Goal: Task Accomplishment & Management: Manage account settings

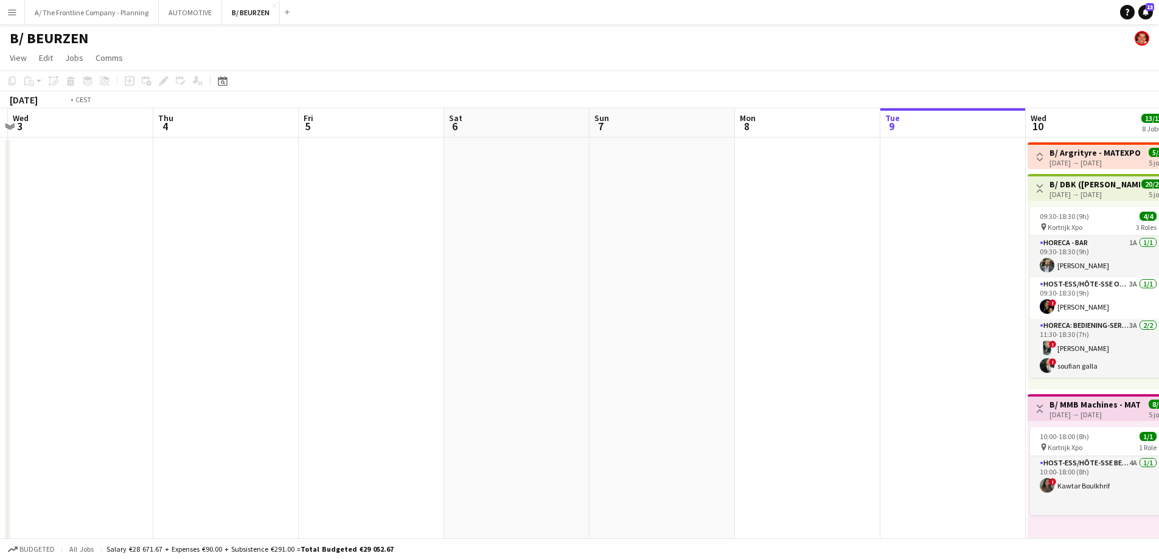
drag, startPoint x: 705, startPoint y: 248, endPoint x: 834, endPoint y: 231, distance: 130.7
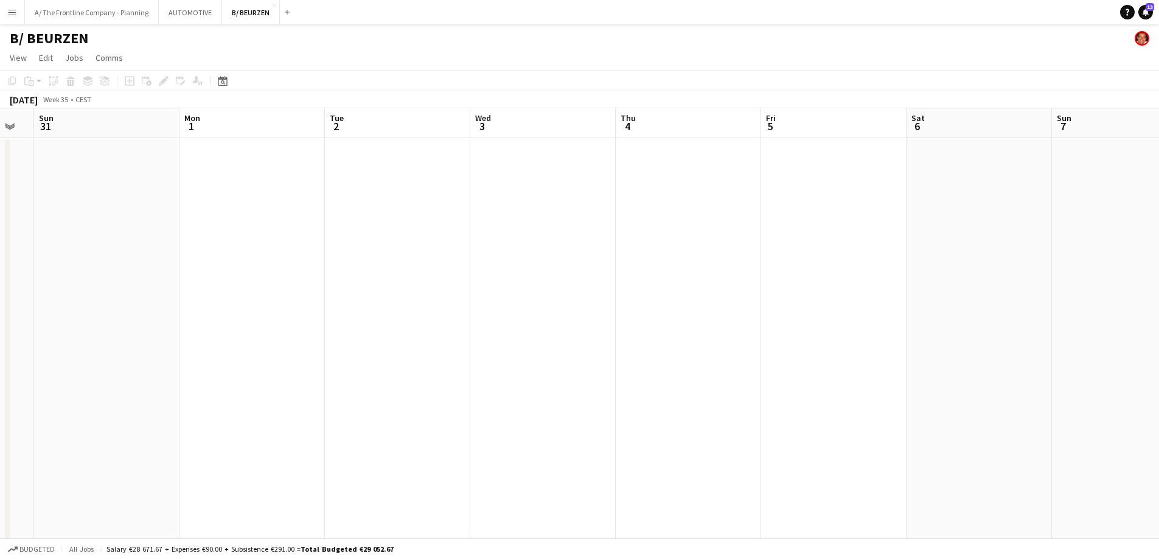
drag, startPoint x: 326, startPoint y: 224, endPoint x: 66, endPoint y: 34, distance: 321.6
click at [98, 22] on button "A/ The Frontline Company - Planning Close" at bounding box center [92, 13] width 134 height 24
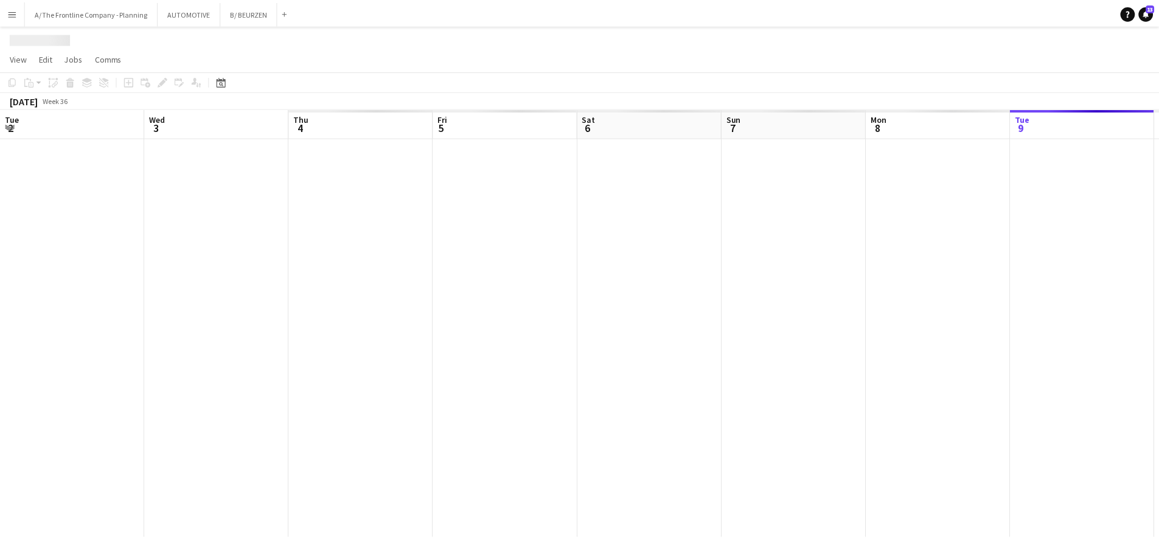
scroll to position [0, 291]
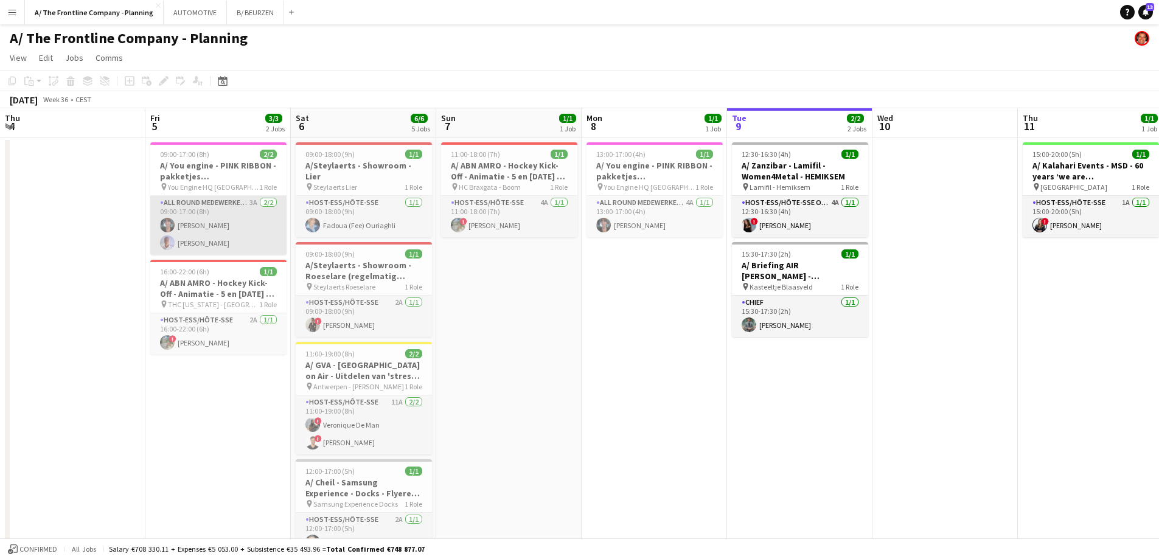
click at [224, 230] on app-card-role "All Round medewerker/collaborateur 3A [DATE] 09:00-17:00 (8h) [PERSON_NAME] [PE…" at bounding box center [218, 225] width 136 height 59
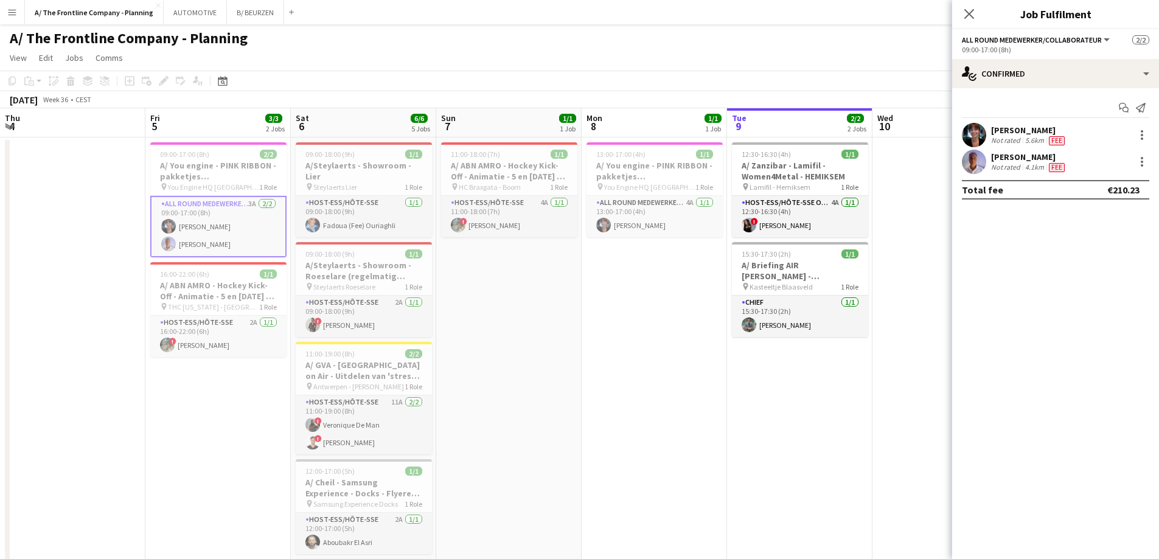
click at [1018, 160] on div "[PERSON_NAME]" at bounding box center [1029, 156] width 76 height 11
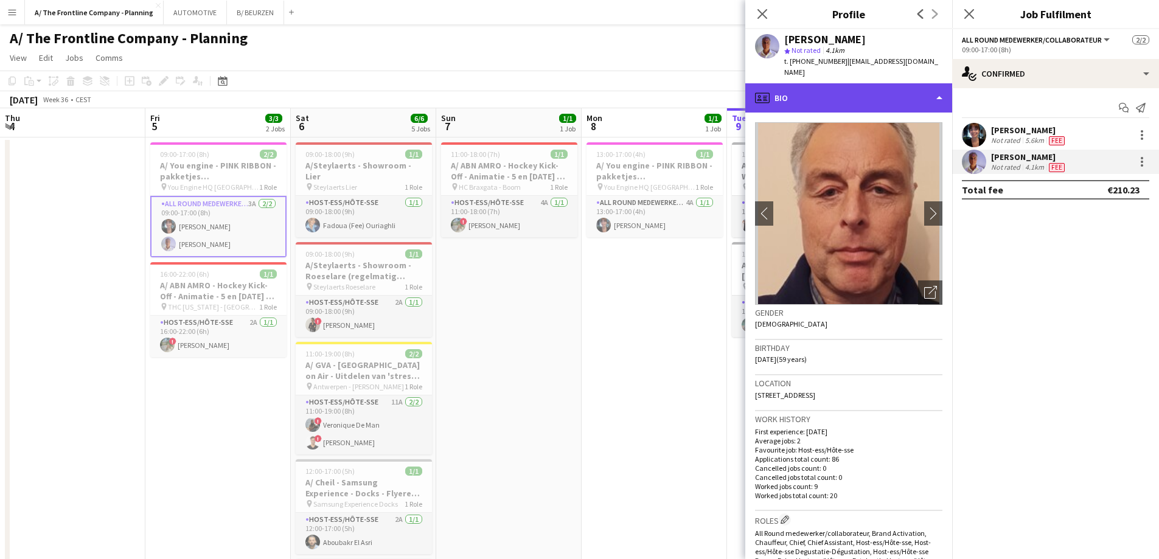
click at [869, 91] on div "profile Bio" at bounding box center [848, 97] width 207 height 29
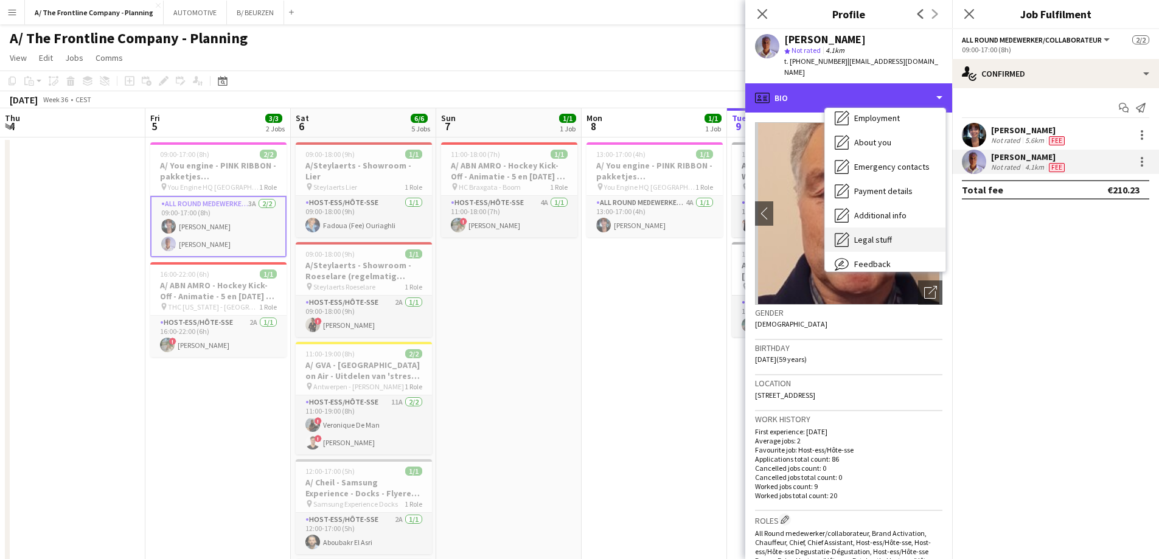
scroll to position [114, 0]
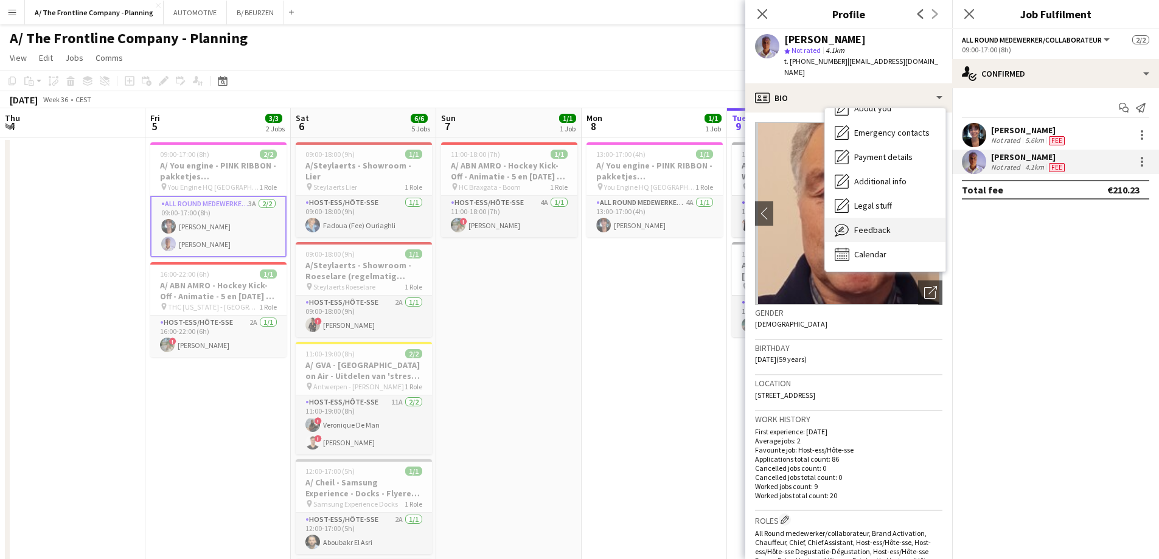
click at [874, 224] on span "Feedback" at bounding box center [872, 229] width 36 height 11
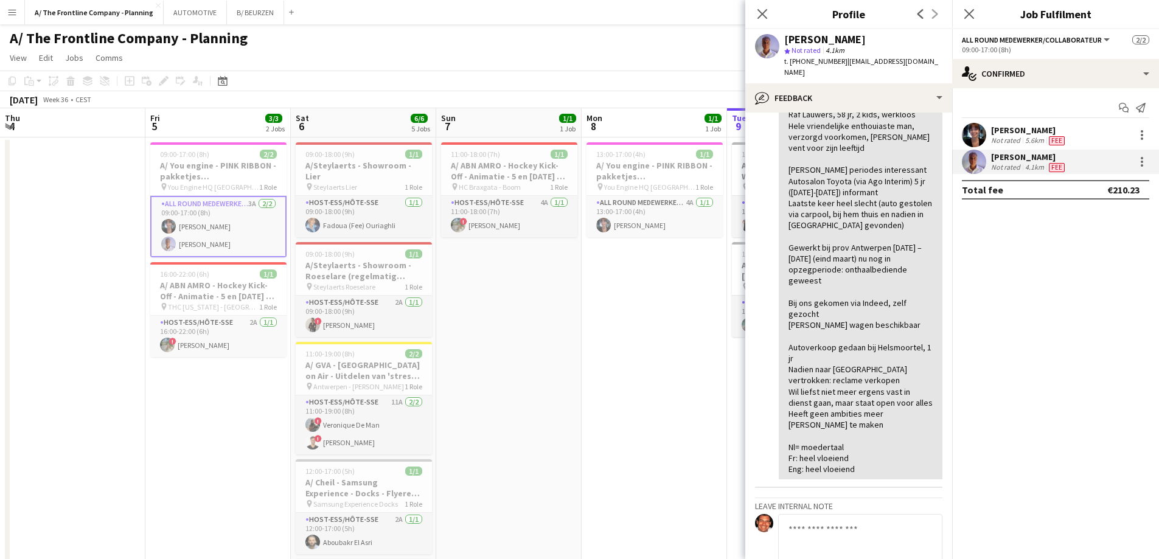
scroll to position [182, 0]
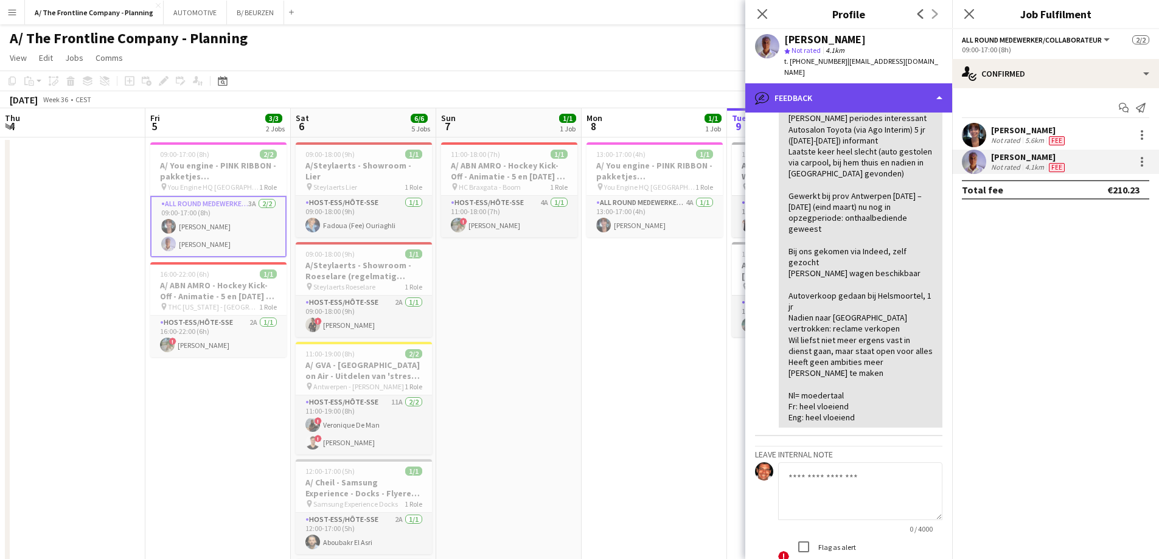
click at [824, 85] on div "bubble-pencil Feedback" at bounding box center [848, 97] width 207 height 29
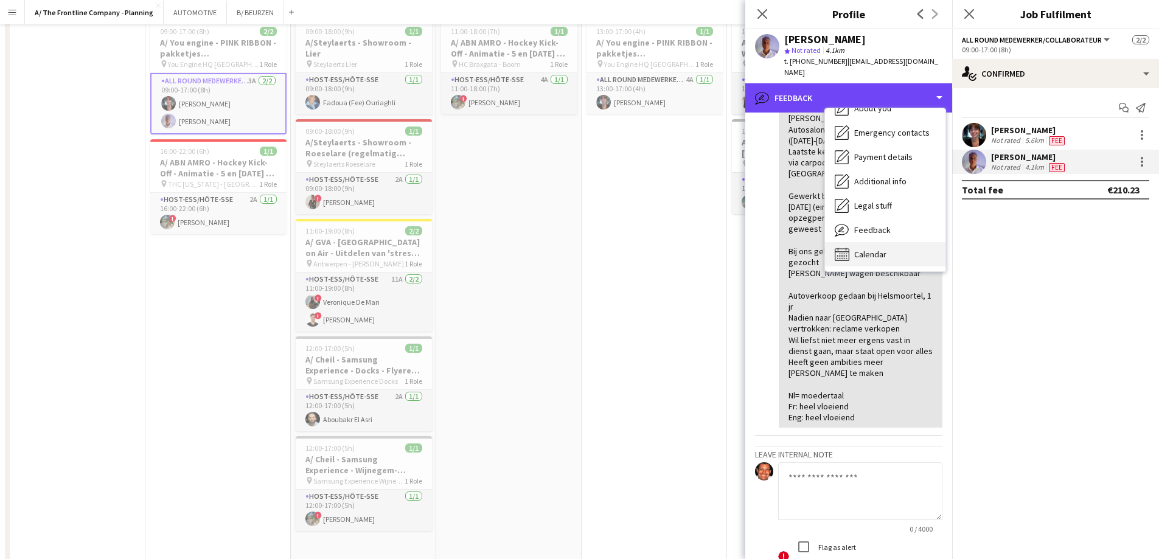
scroll to position [487, 0]
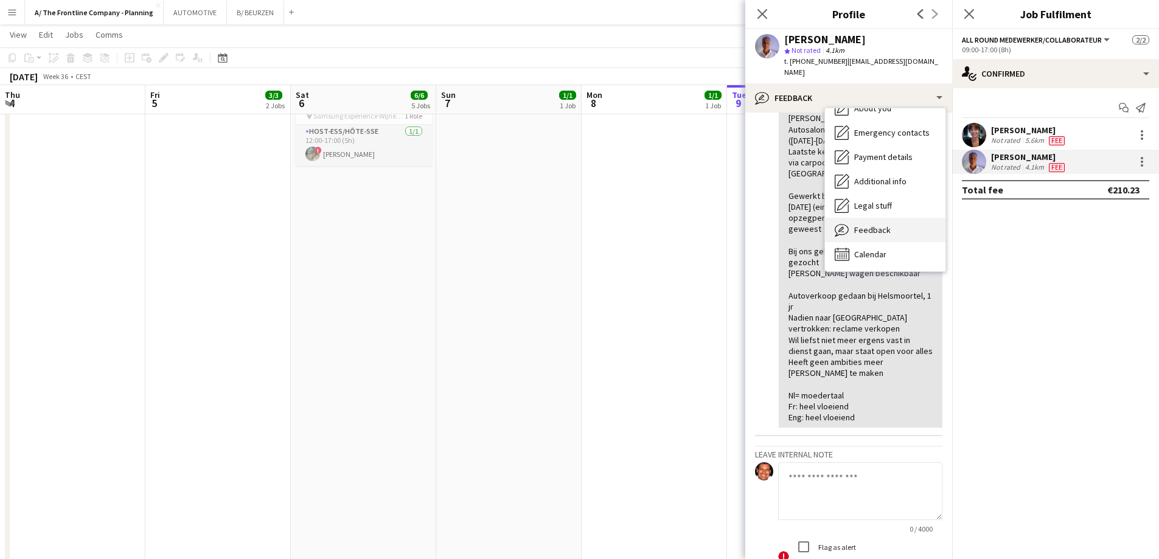
click at [870, 224] on span "Feedback" at bounding box center [872, 229] width 36 height 11
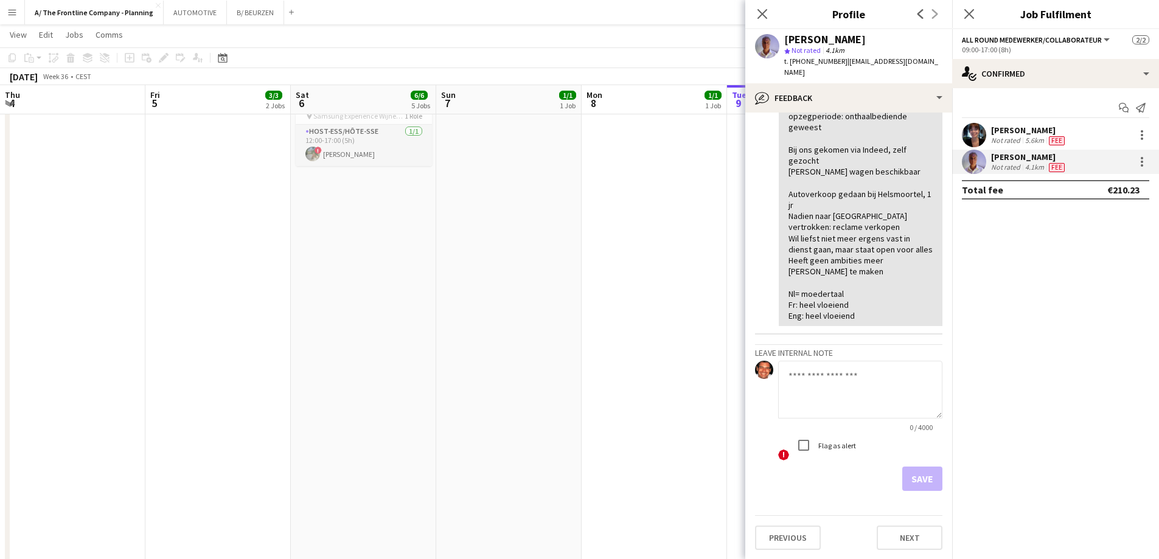
scroll to position [0, 0]
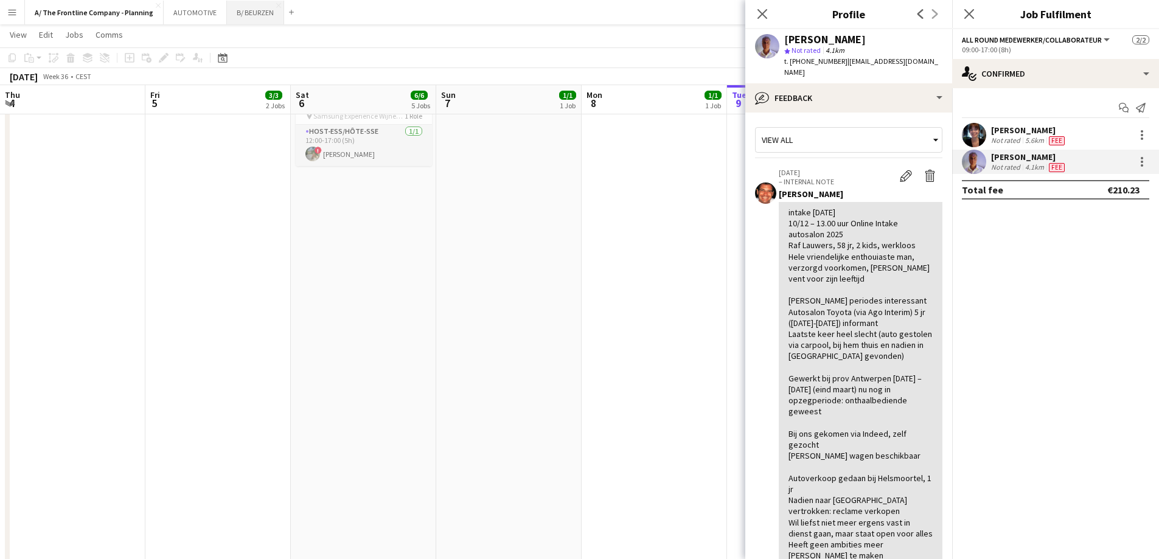
click at [258, 19] on button "B/ BEURZEN Close" at bounding box center [255, 13] width 57 height 24
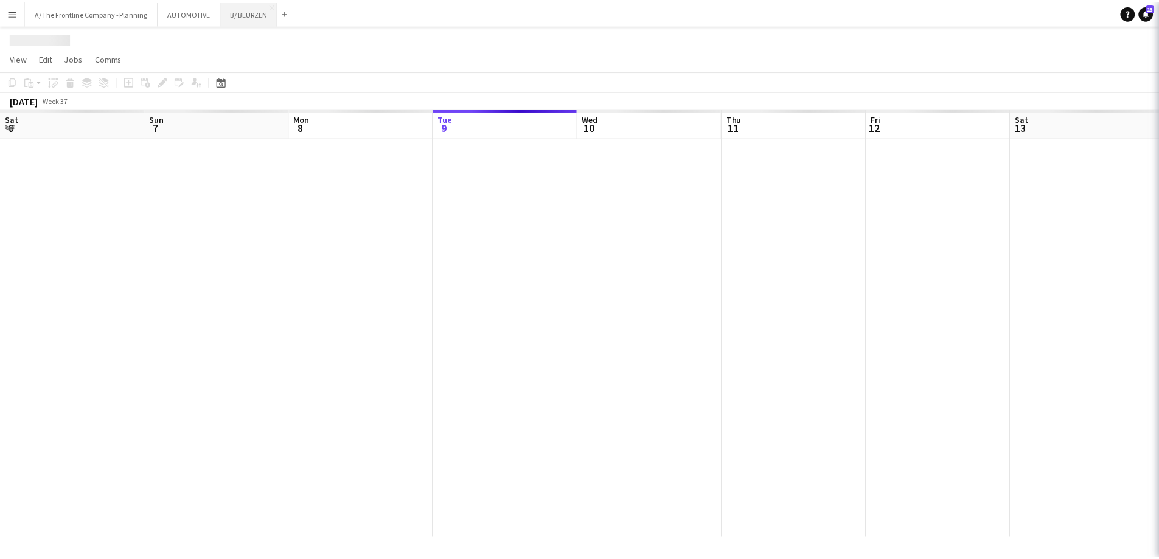
scroll to position [0, 291]
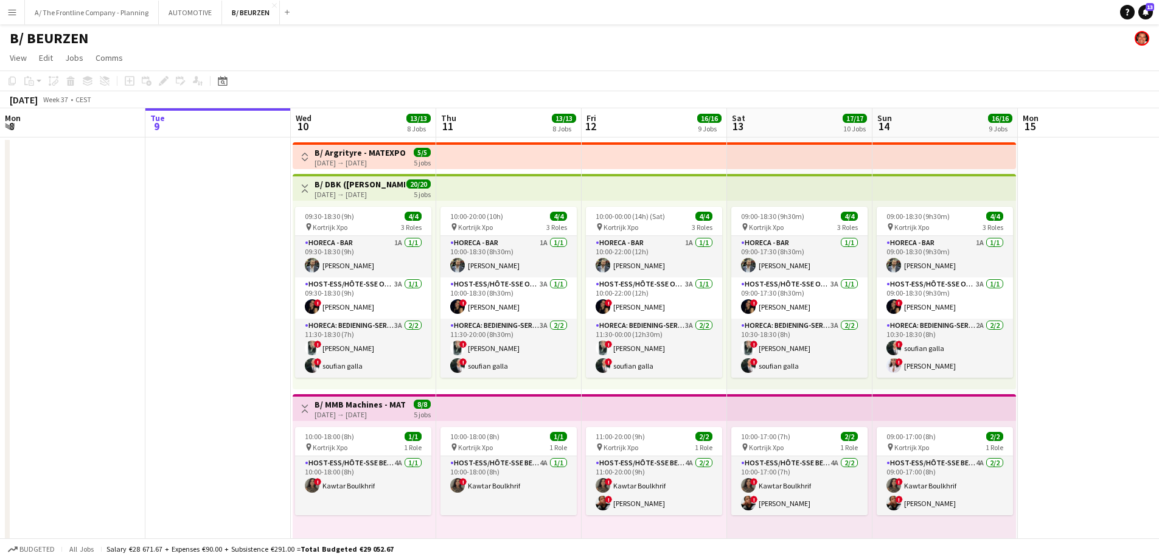
click at [366, 151] on h3 "B/ Argrityre - MATEXPO 2025 - 10-14/09" at bounding box center [359, 152] width 91 height 11
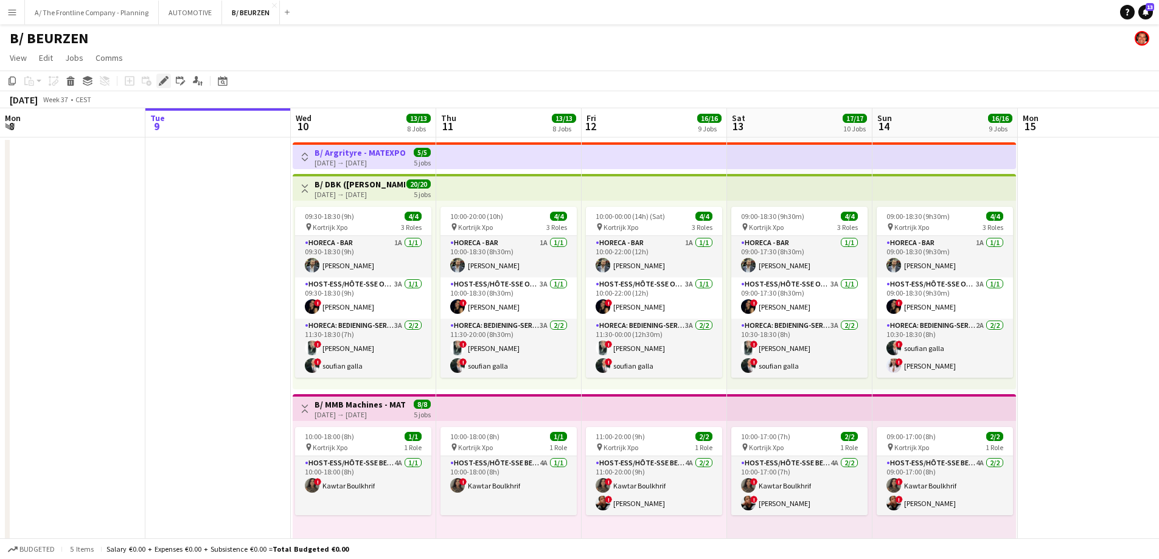
click at [170, 82] on div "Edit" at bounding box center [163, 81] width 15 height 15
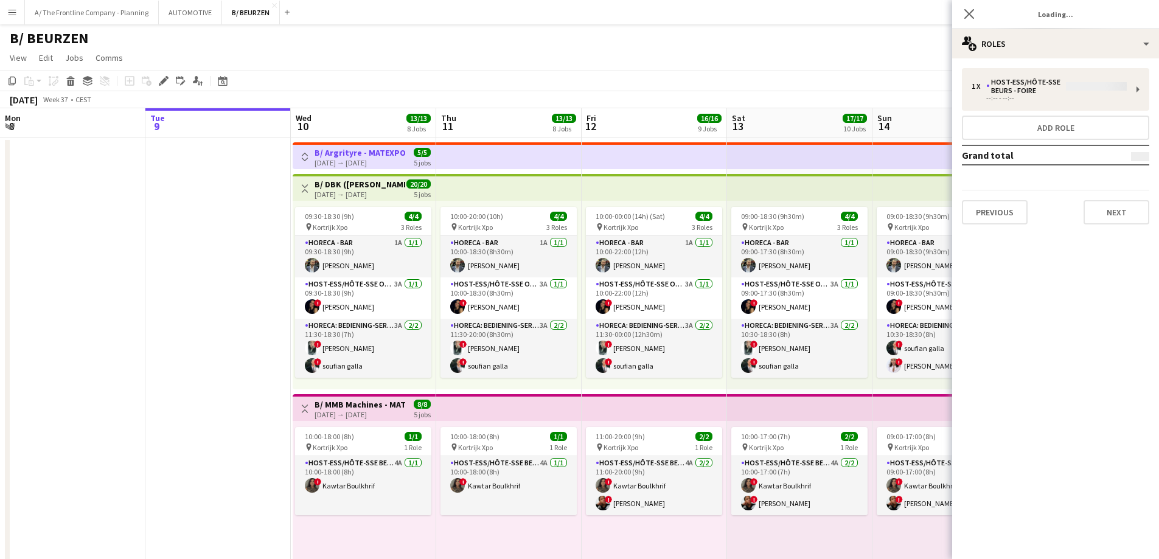
type input "**********"
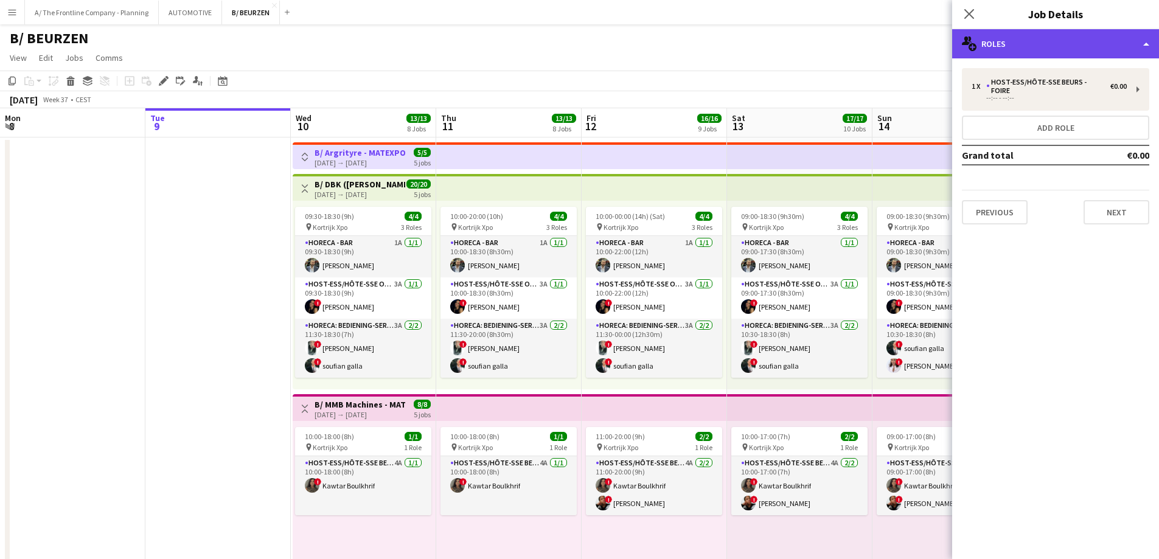
click at [1024, 50] on div "multiple-users-add Roles" at bounding box center [1055, 43] width 207 height 29
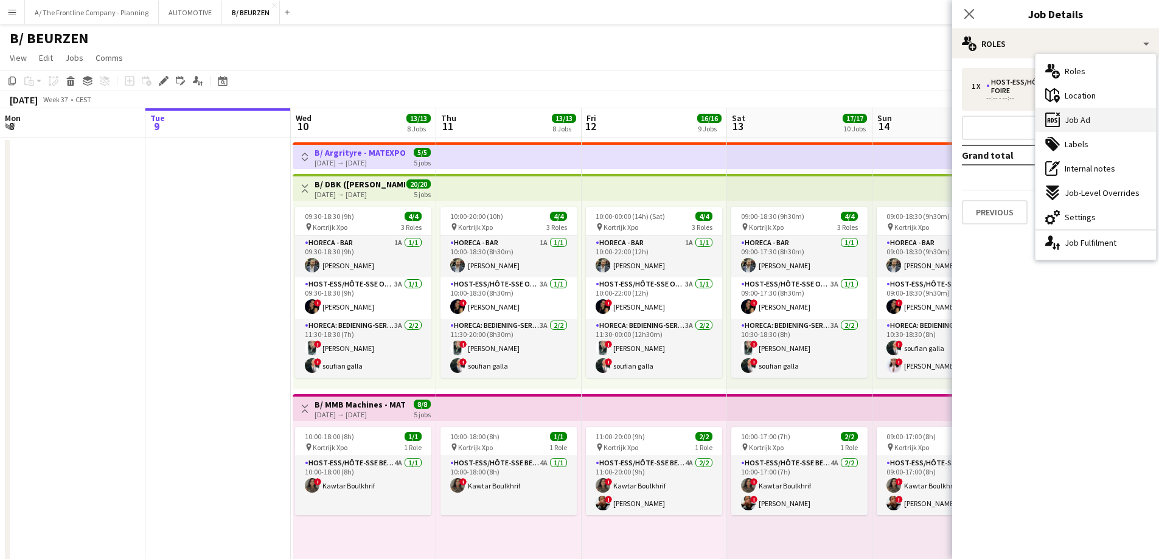
click at [1089, 125] on div "ads-window Job Ad" at bounding box center [1095, 120] width 120 height 24
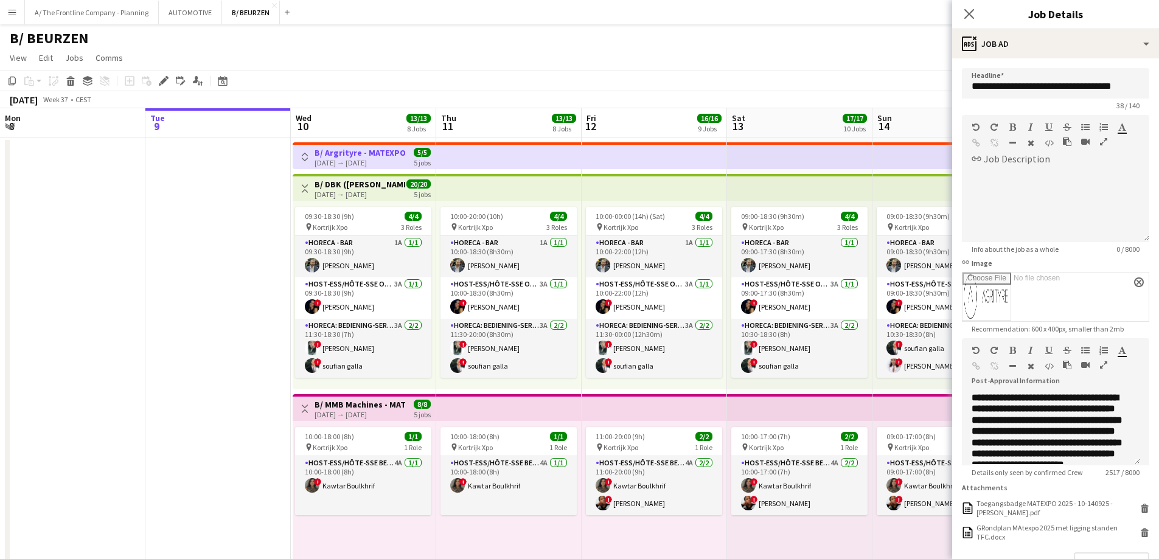
click at [355, 184] on h3 "B/ DBK ([PERSON_NAME]) - MATEXPO 2025 - 10-14/09" at bounding box center [359, 184] width 91 height 11
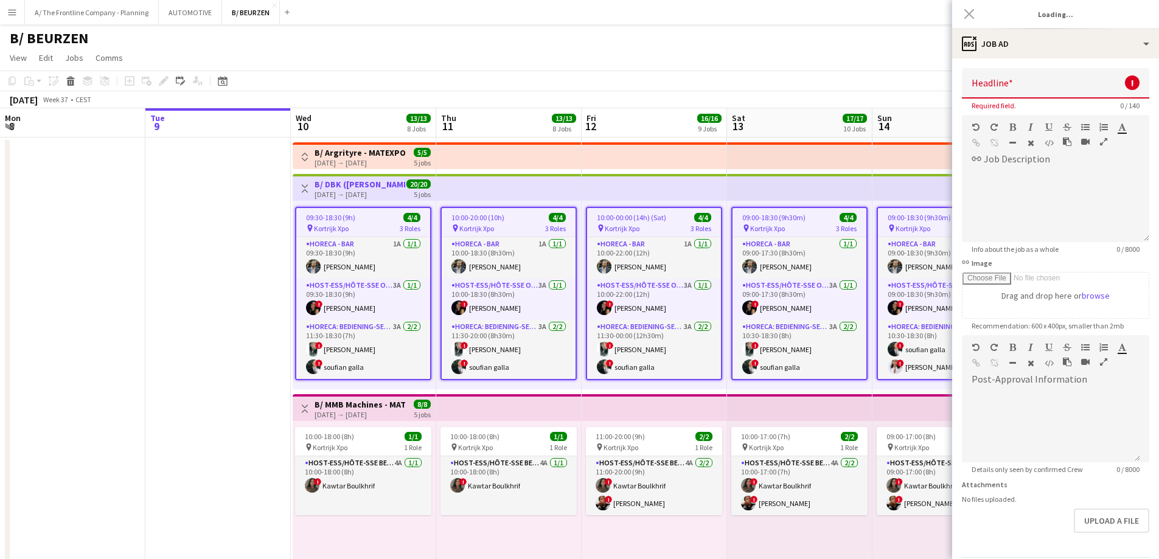
type input "**********"
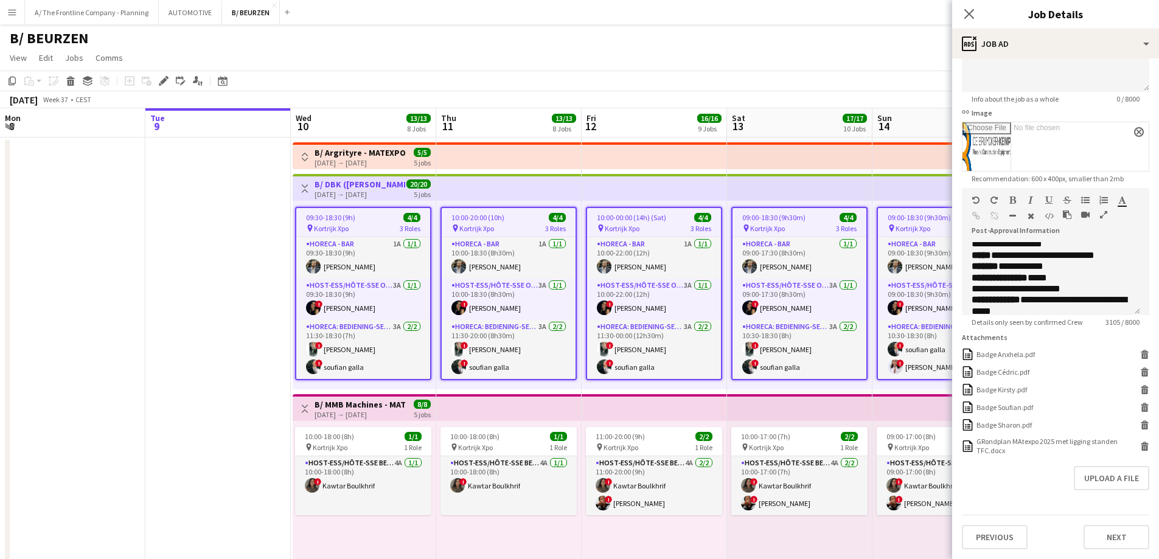
scroll to position [159, 0]
click at [380, 412] on div "[DATE] → [DATE]" at bounding box center [359, 414] width 91 height 9
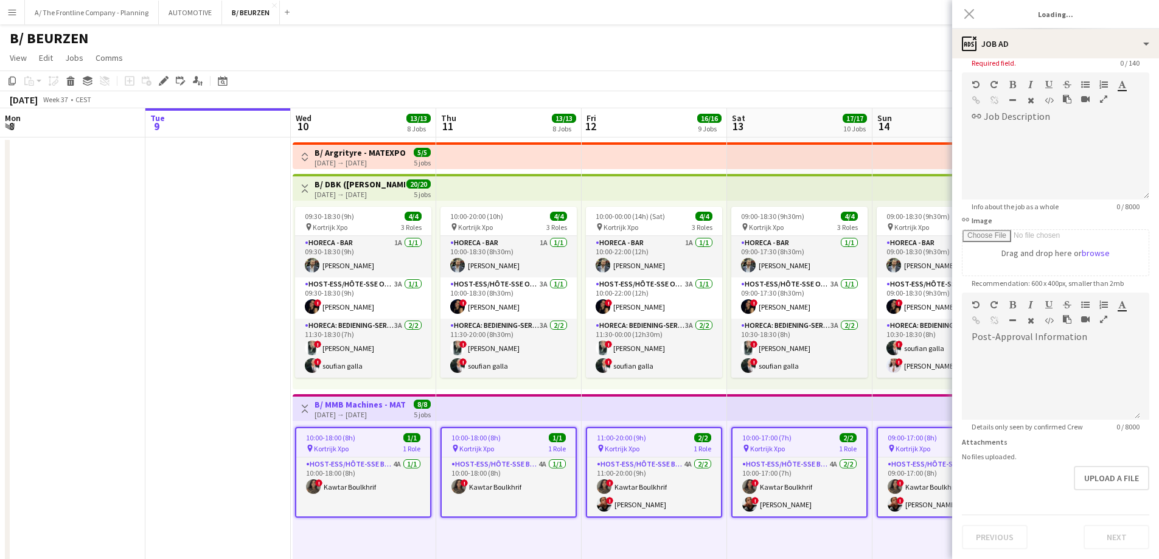
scroll to position [0, 0]
type input "**********"
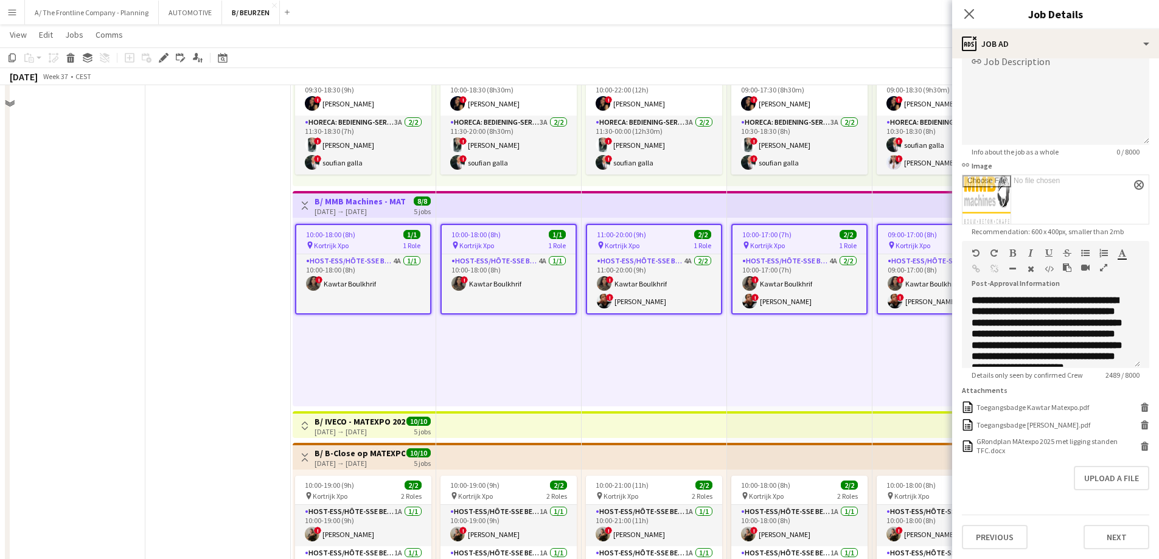
scroll to position [243, 0]
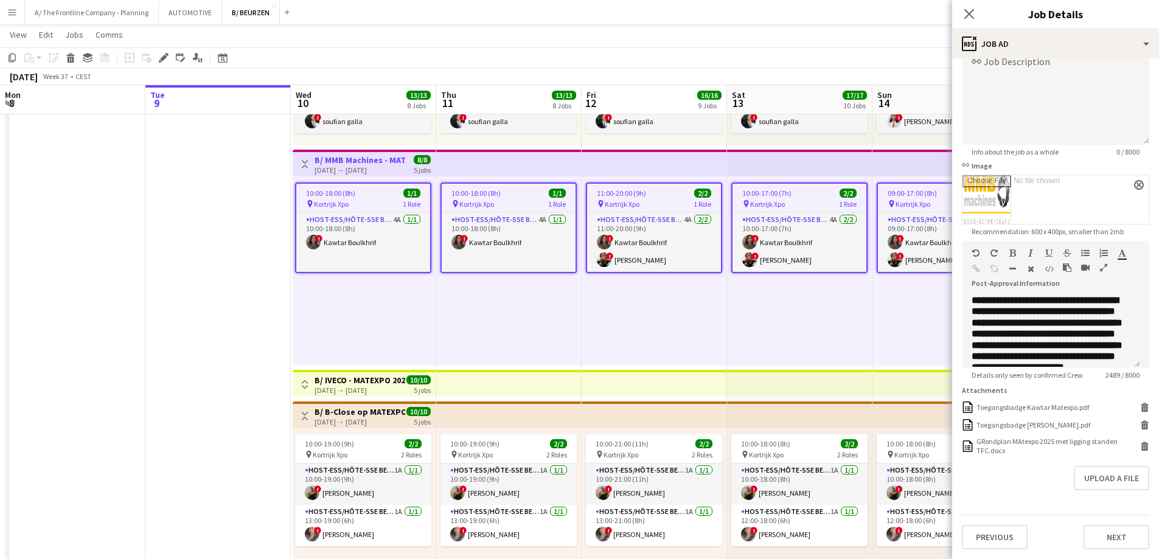
click at [341, 375] on h3 "B/ IVECO - MATEXPO 2025 (10-14/09)" at bounding box center [359, 380] width 91 height 11
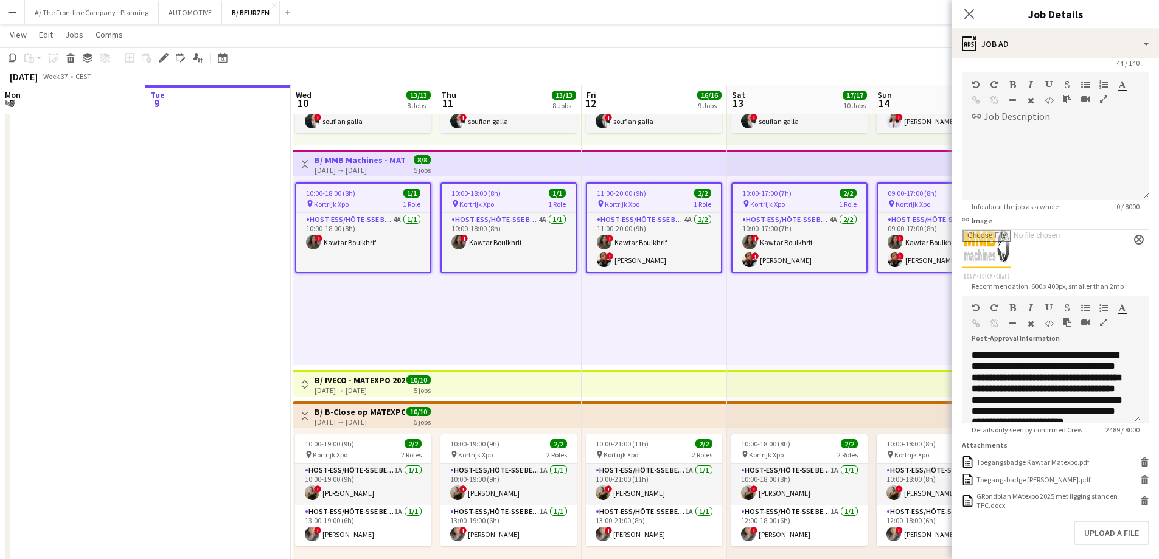
type input "**********"
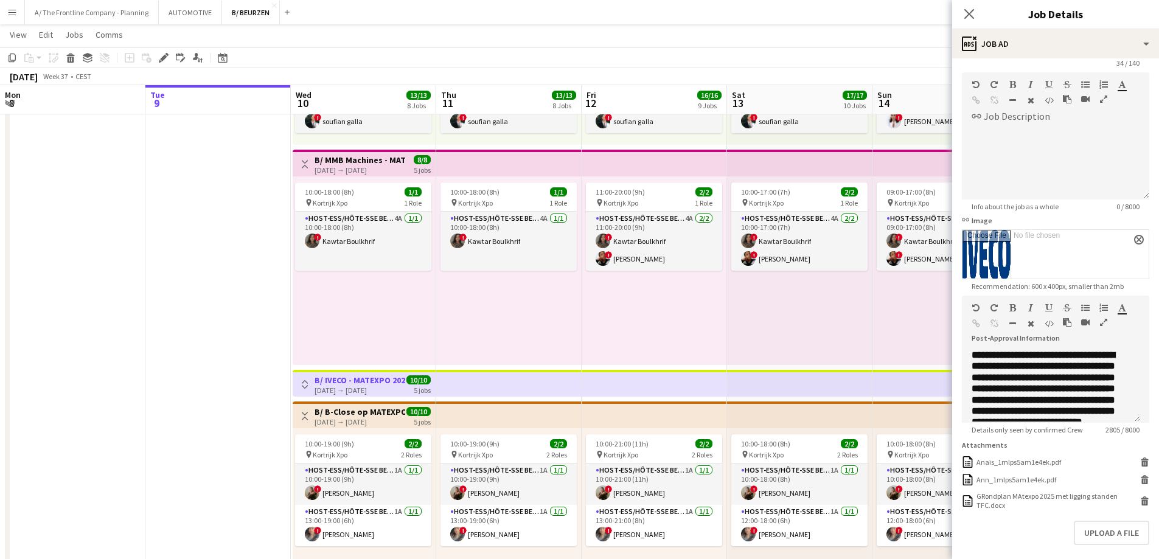
scroll to position [106, 0]
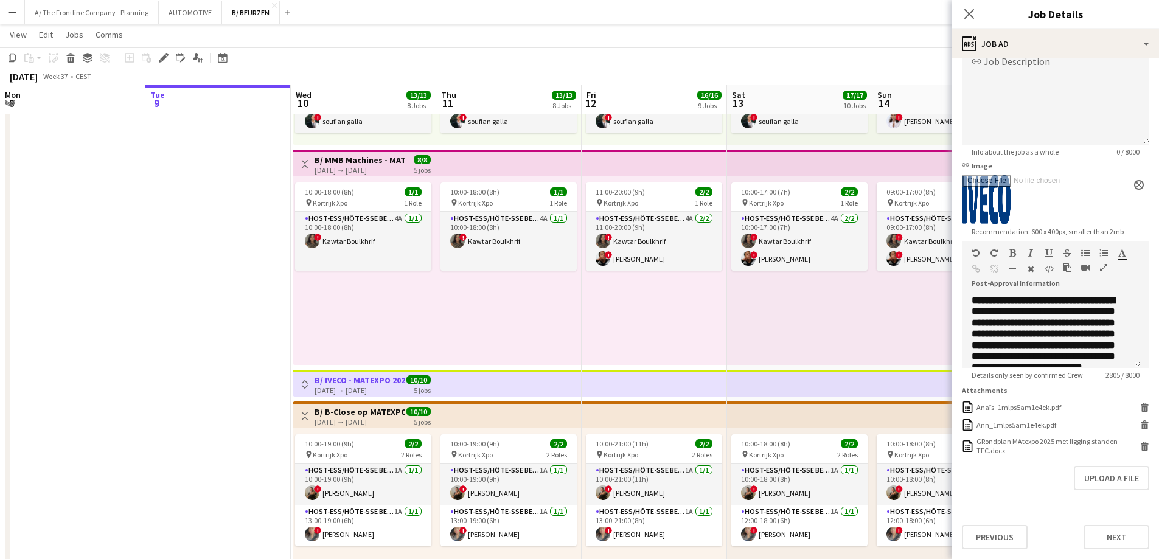
click at [366, 419] on div "[DATE] → [DATE]" at bounding box center [359, 421] width 91 height 9
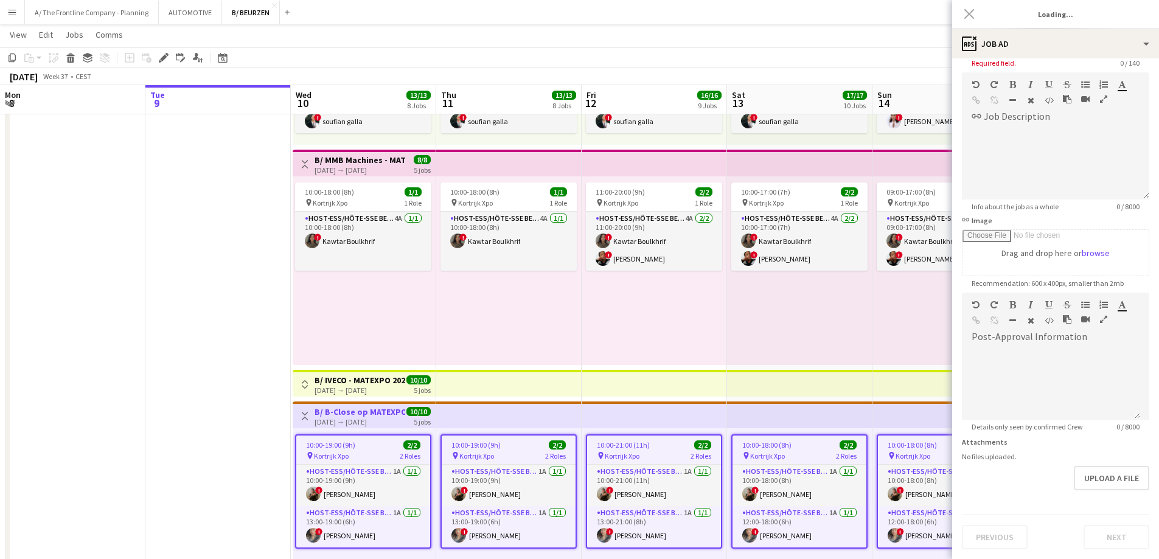
scroll to position [124, 0]
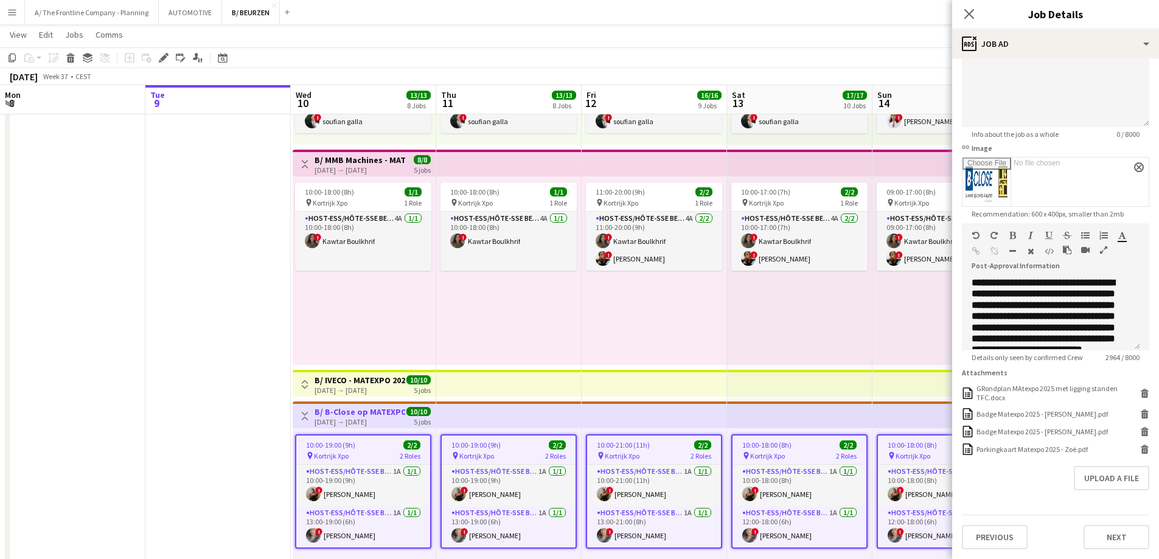
click at [356, 381] on h3 "B/ IVECO - MATEXPO 2025 (10-14/09)" at bounding box center [359, 380] width 91 height 11
type input "**********"
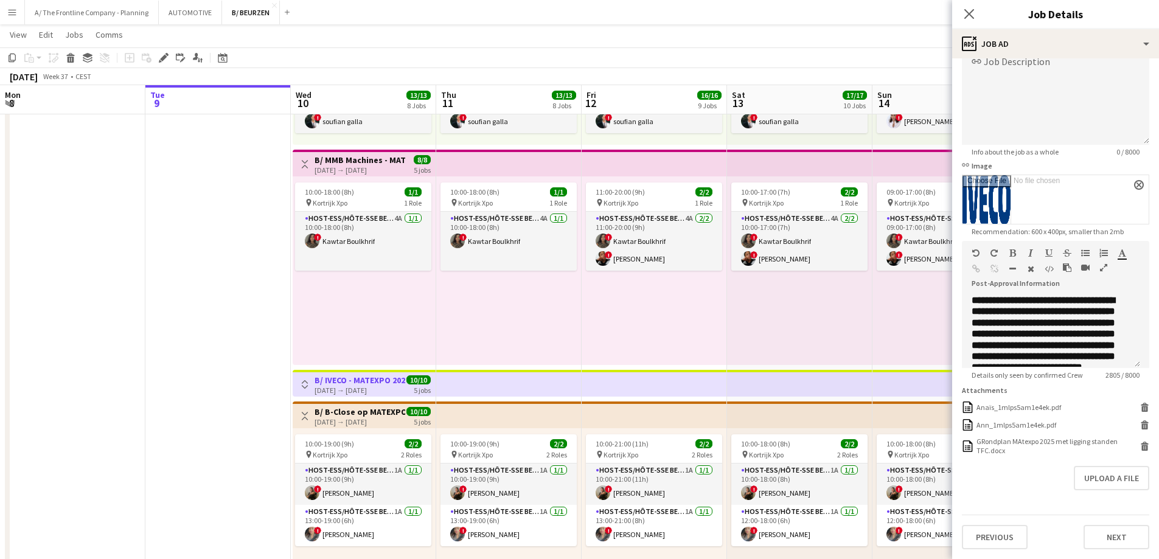
click at [1100, 263] on icon "button" at bounding box center [1103, 267] width 7 height 9
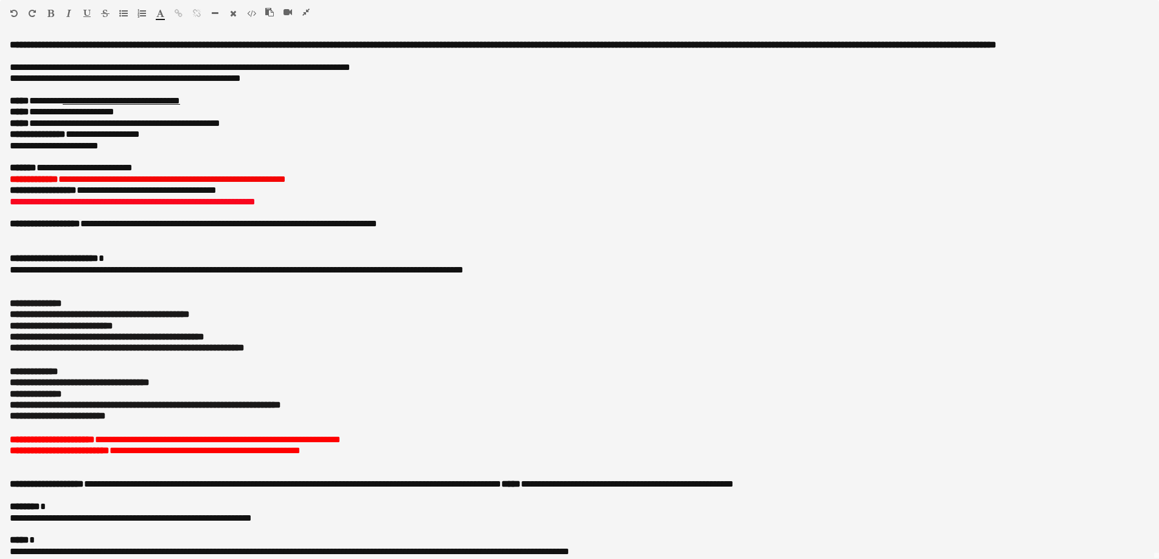
scroll to position [0, 0]
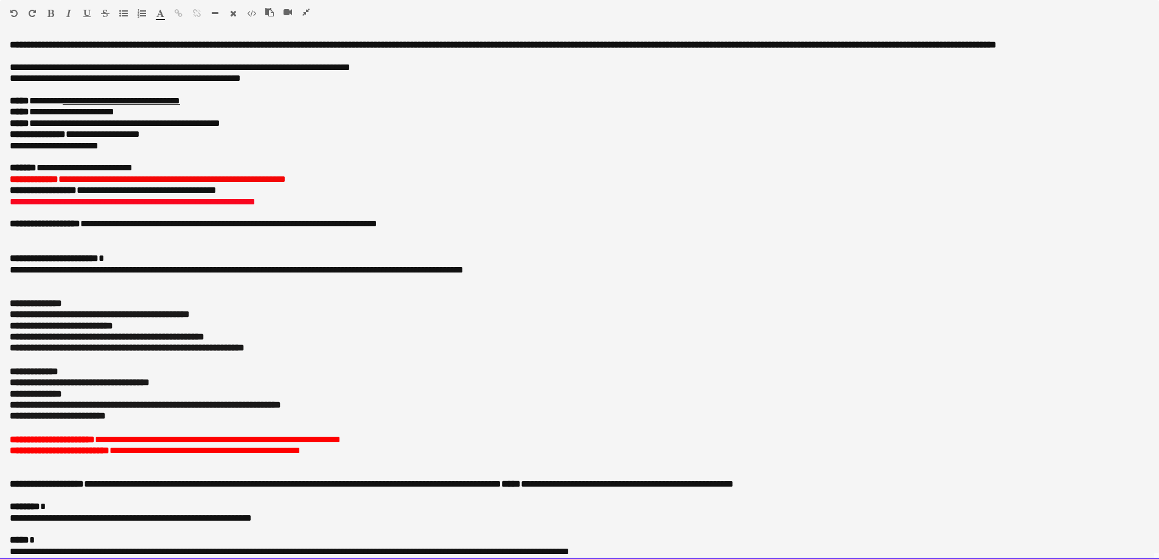
click at [112, 184] on font "**********" at bounding box center [148, 179] width 276 height 9
drag, startPoint x: 83, startPoint y: 190, endPoint x: 346, endPoint y: 193, distance: 262.8
click at [346, 185] on p "**********" at bounding box center [579, 179] width 1139 height 11
click at [172, 184] on font "**********" at bounding box center [109, 179] width 199 height 9
click at [257, 162] on p at bounding box center [579, 156] width 1139 height 11
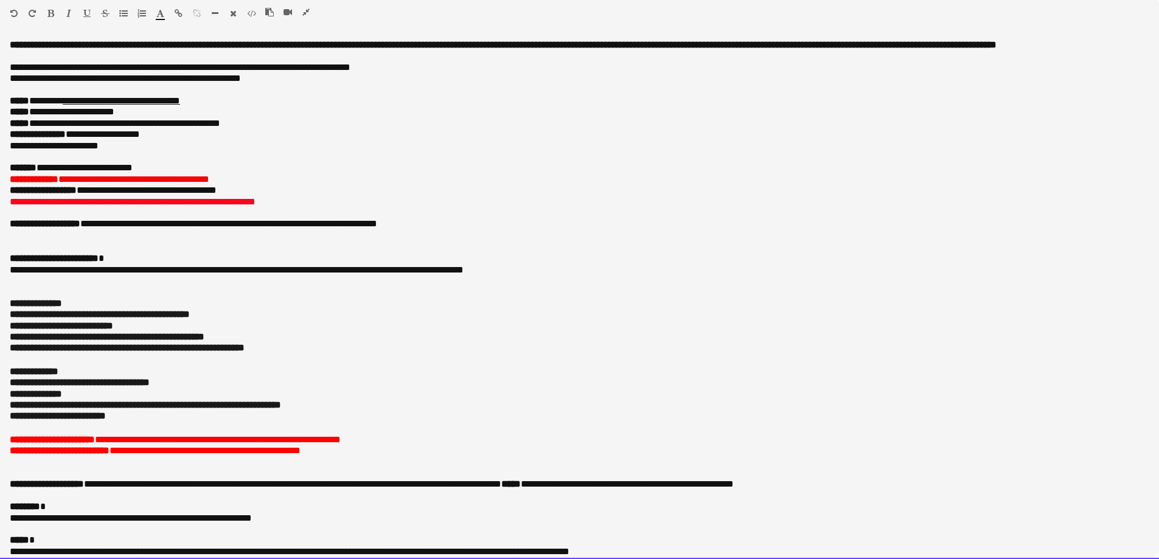
drag, startPoint x: 296, startPoint y: 213, endPoint x: -5, endPoint y: 220, distance: 301.1
click at [307, 207] on p "**********" at bounding box center [579, 201] width 1139 height 11
drag, startPoint x: 309, startPoint y: 215, endPoint x: 13, endPoint y: 216, distance: 296.2
click at [13, 207] on p "**********" at bounding box center [579, 201] width 1139 height 11
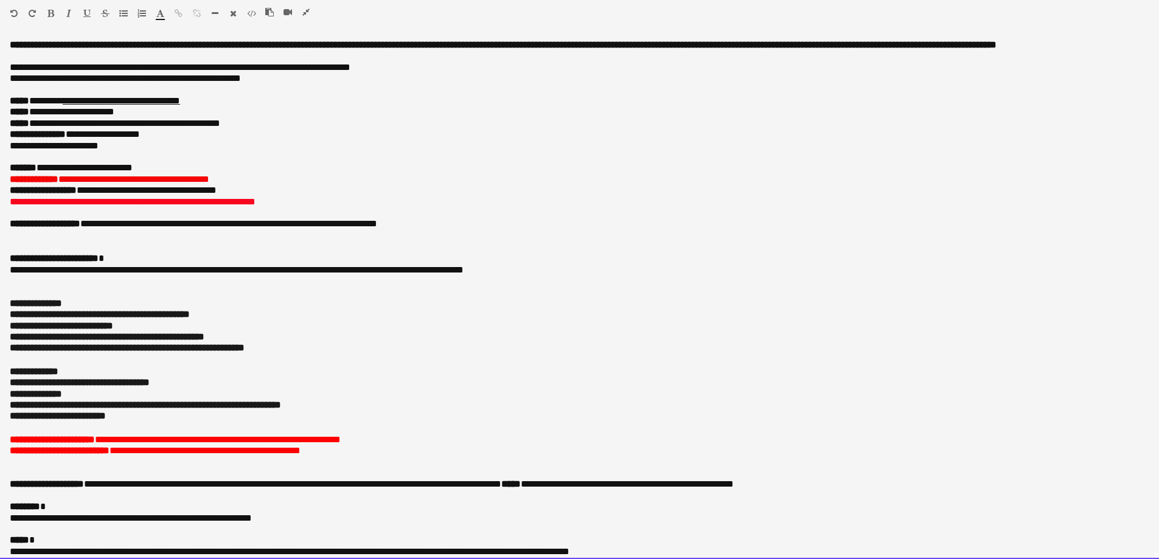
click at [13, 206] on font "**********" at bounding box center [133, 201] width 246 height 9
drag, startPoint x: 293, startPoint y: 213, endPoint x: 7, endPoint y: 217, distance: 285.9
click at [5, 217] on div "**********" at bounding box center [579, 299] width 1159 height 519
click at [116, 253] on p at bounding box center [579, 247] width 1139 height 11
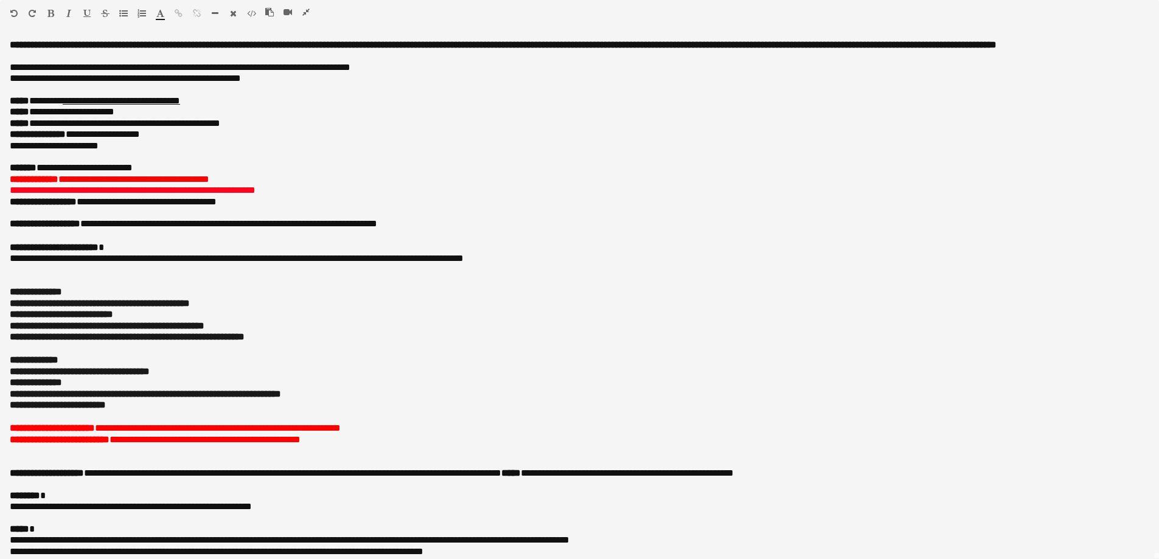
click at [308, 13] on icon "button" at bounding box center [305, 12] width 7 height 9
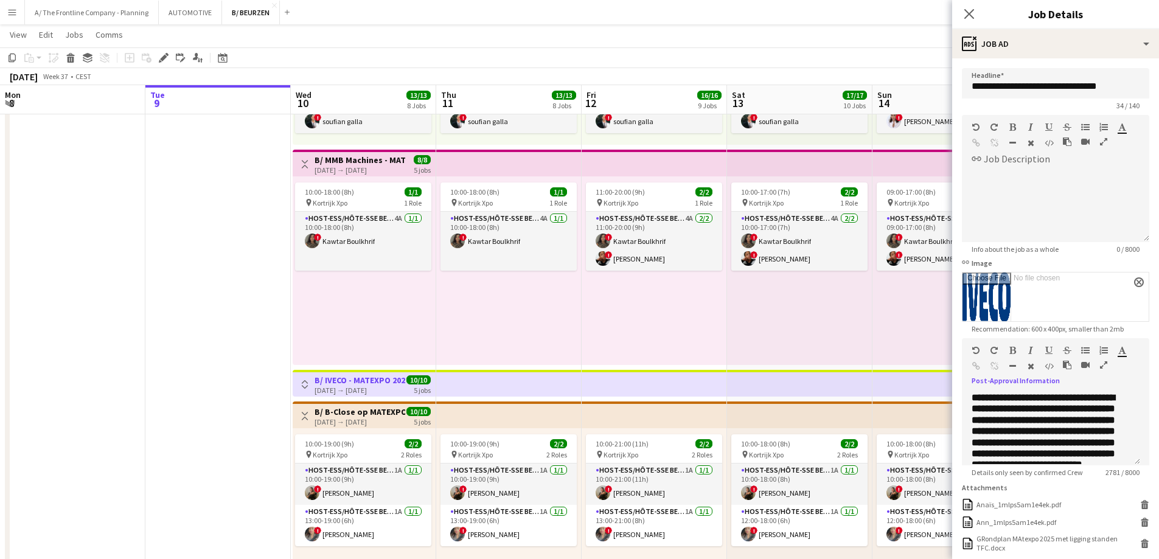
click at [390, 331] on div "10:00-18:00 (8h) 1/1 pin Kortrijk Xpo 1 Role Host-ess/Hôte-sse Beurs - Foire 4A…" at bounding box center [364, 270] width 143 height 189
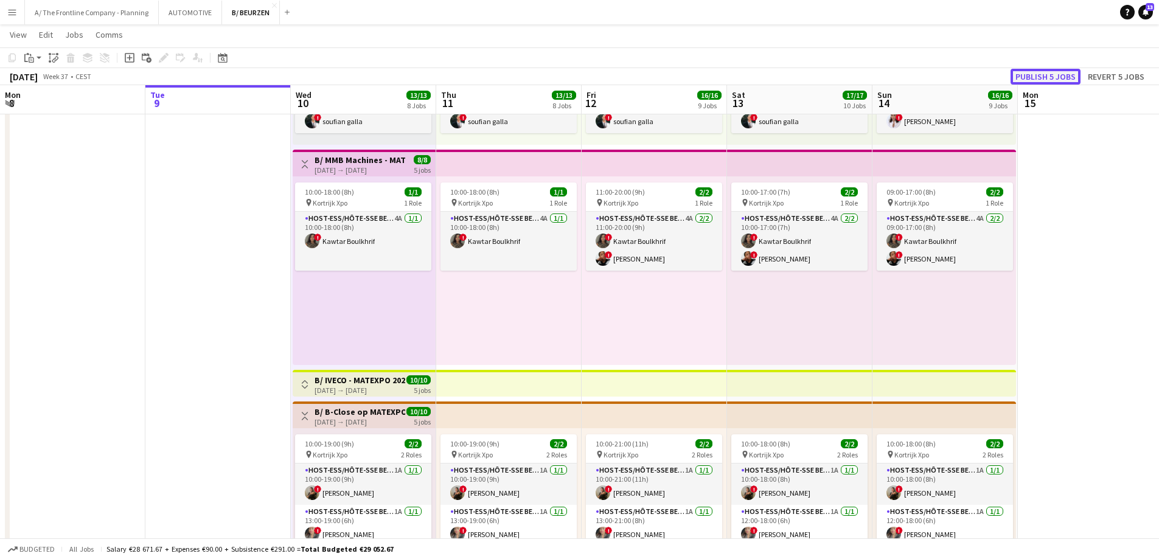
click at [1056, 78] on button "Publish 5 jobs" at bounding box center [1045, 77] width 70 height 16
click at [374, 170] on div "[DATE] → [DATE]" at bounding box center [359, 169] width 91 height 9
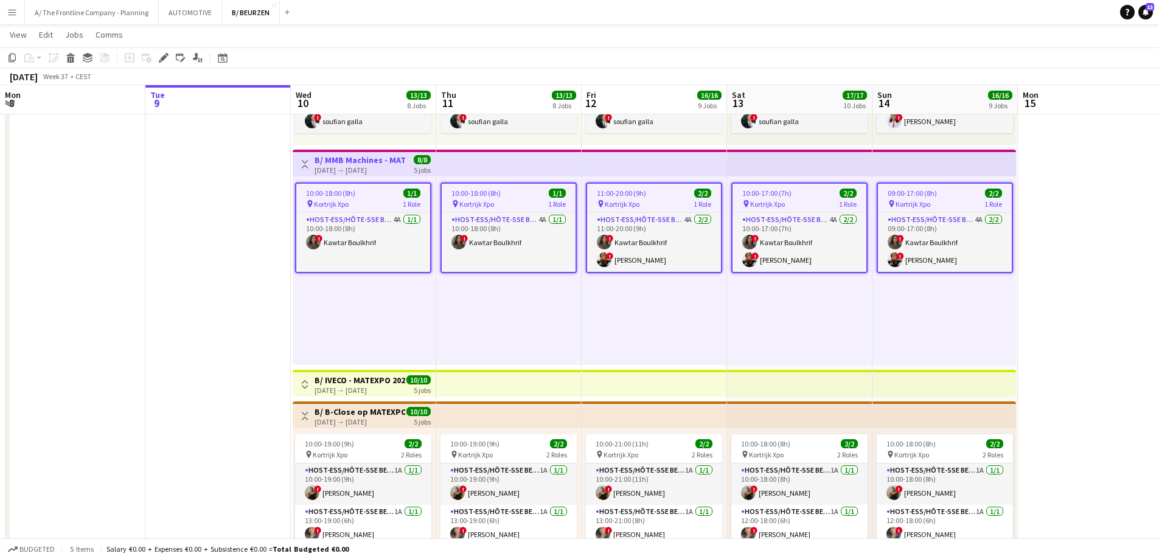
click at [367, 163] on h3 "B/ MMB Machines - MATEXPO 2025 (10-14/09/25)" at bounding box center [359, 159] width 91 height 11
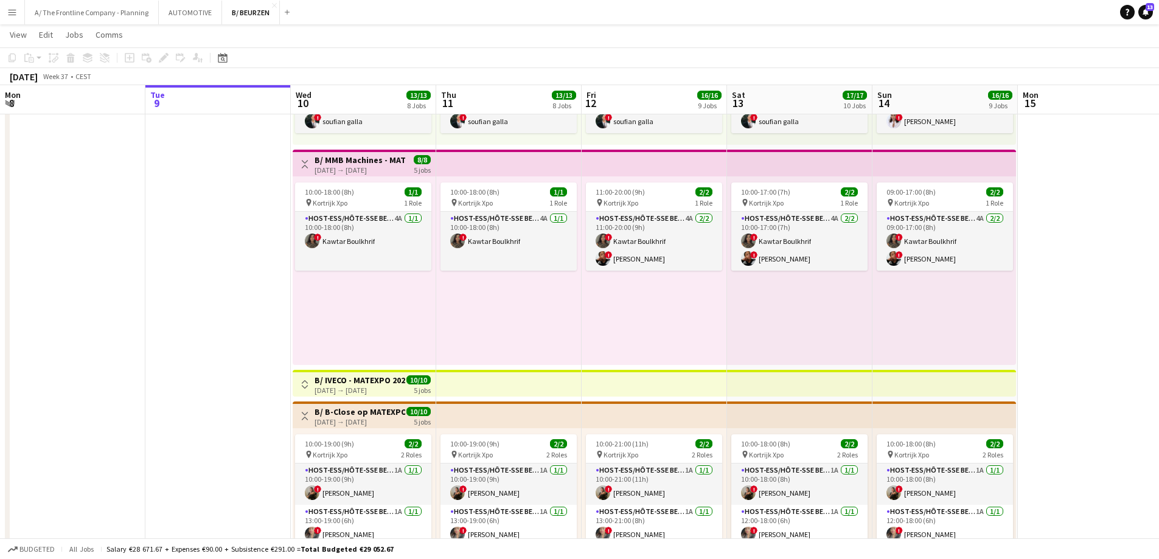
click at [297, 167] on button "Toggle View" at bounding box center [304, 164] width 15 height 15
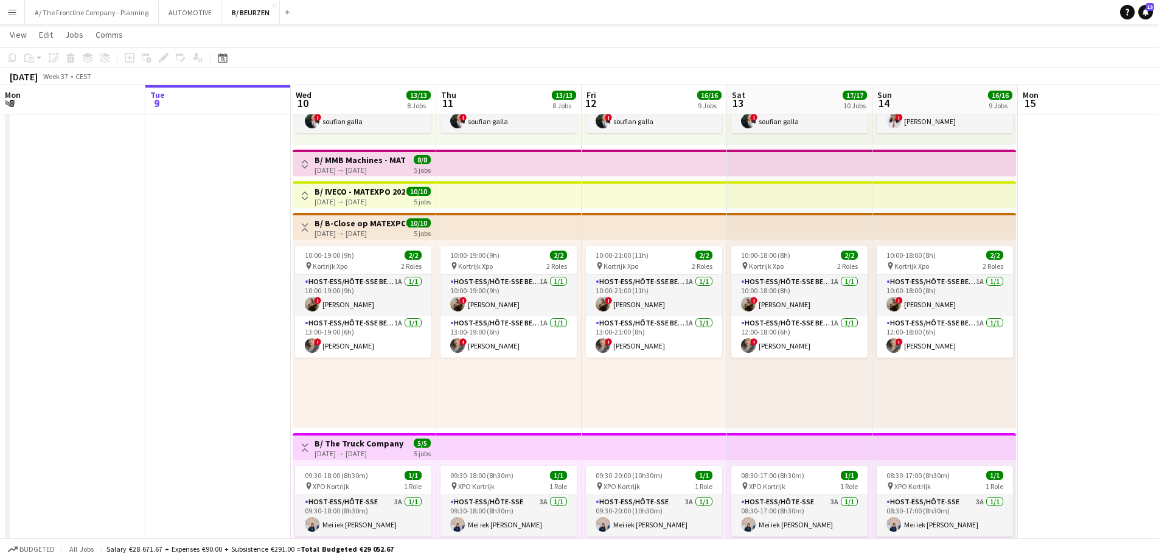
click at [346, 221] on h3 "B/ B-Close op MATEXPO (10-14/09)" at bounding box center [359, 223] width 91 height 11
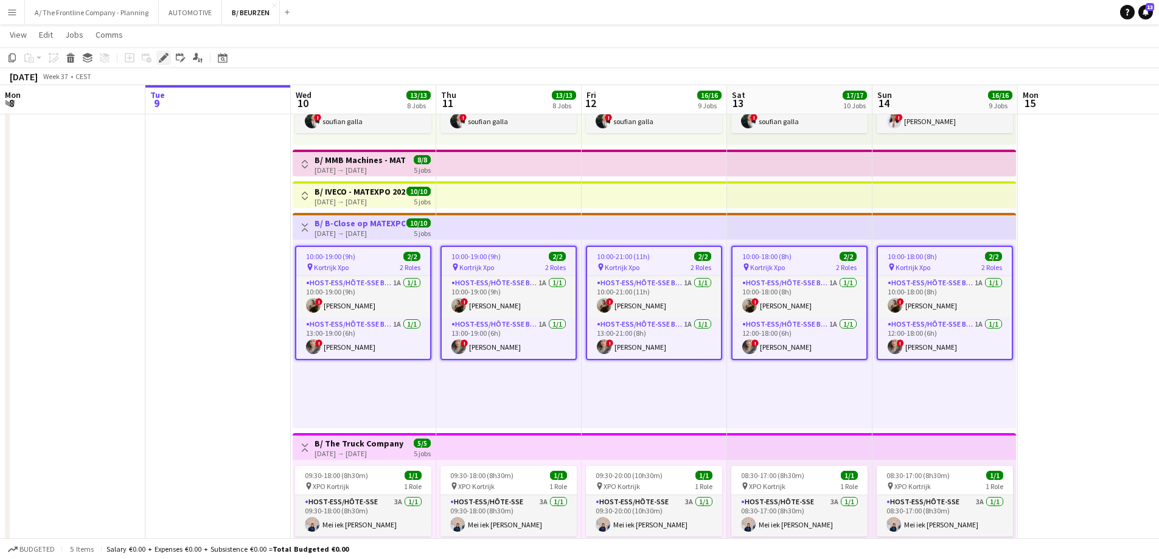
click at [168, 58] on div "Edit" at bounding box center [163, 57] width 15 height 15
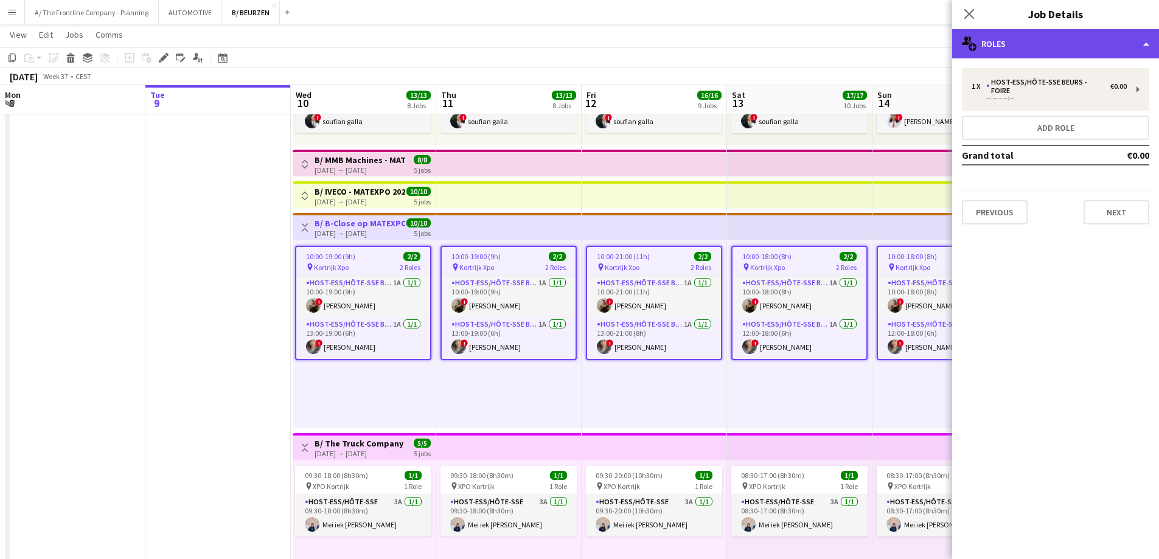
click at [1040, 44] on div "multiple-users-add Roles" at bounding box center [1055, 43] width 207 height 29
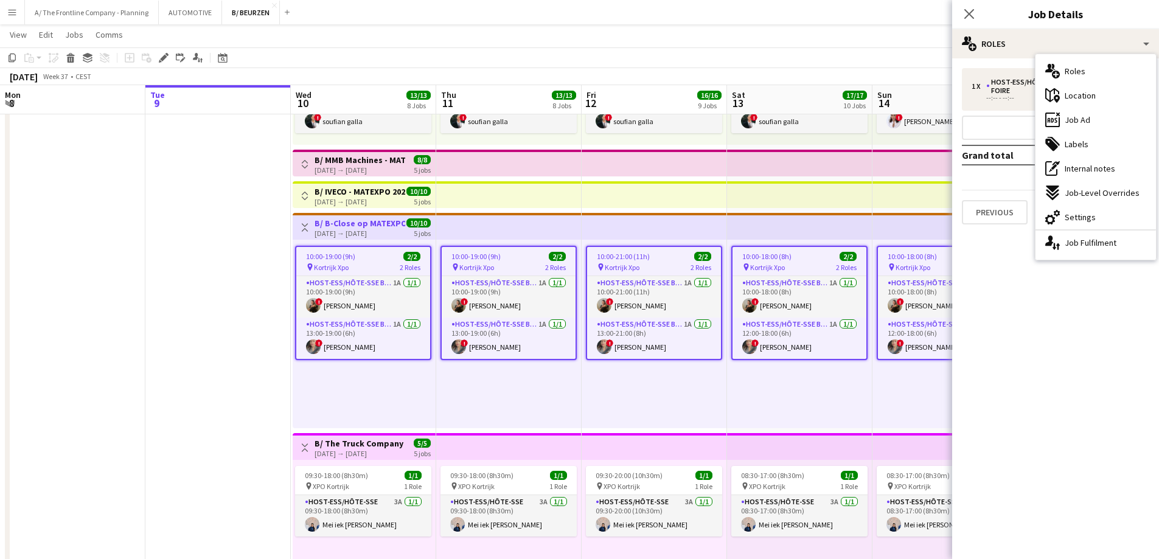
click at [300, 193] on button "Toggle View" at bounding box center [304, 196] width 15 height 15
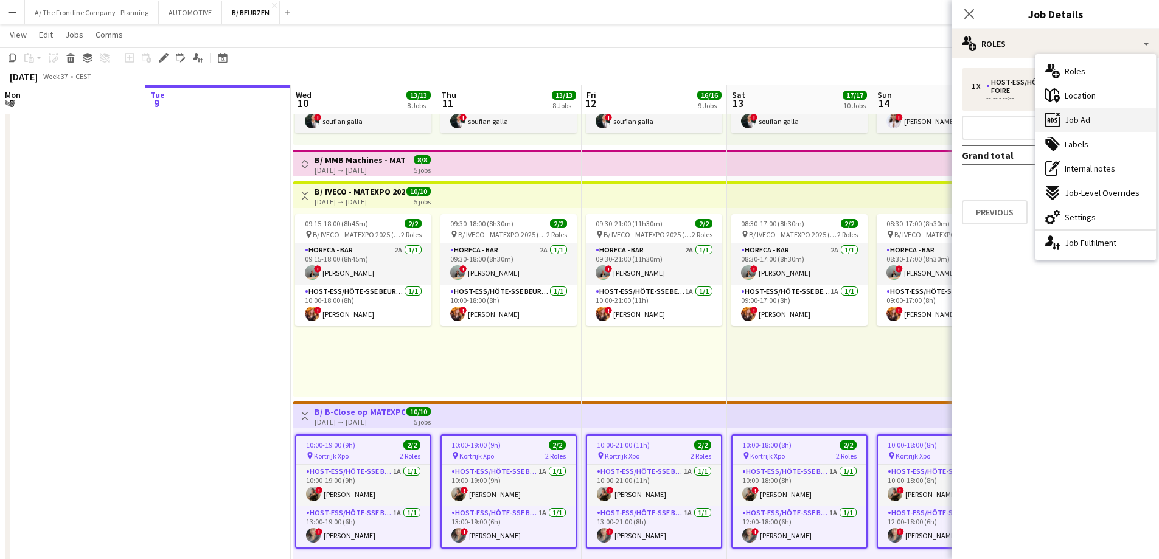
click at [1062, 127] on div "ads-window Job Ad" at bounding box center [1095, 120] width 120 height 24
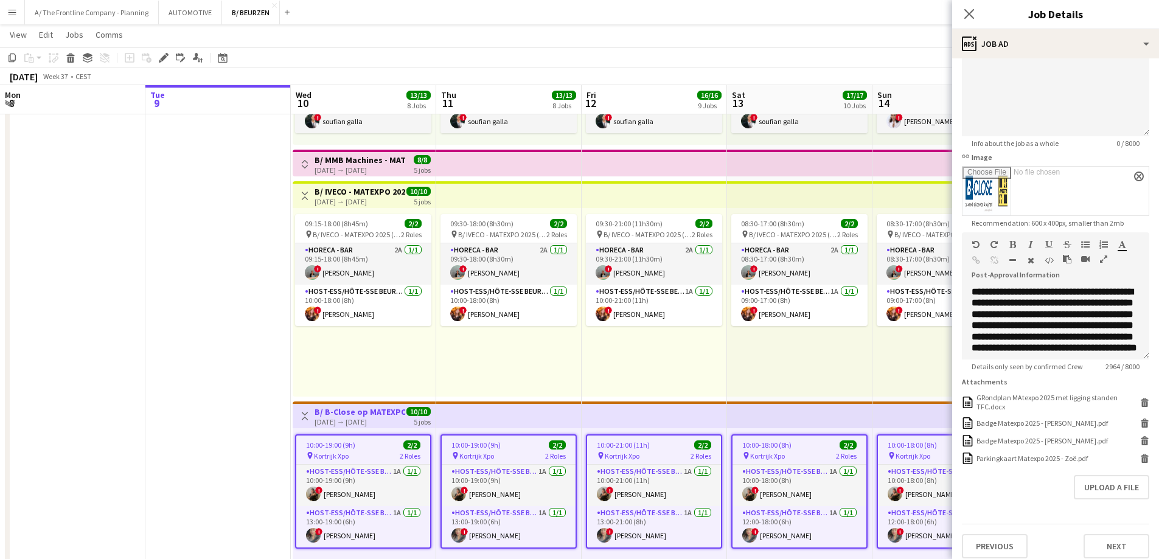
scroll to position [124, 0]
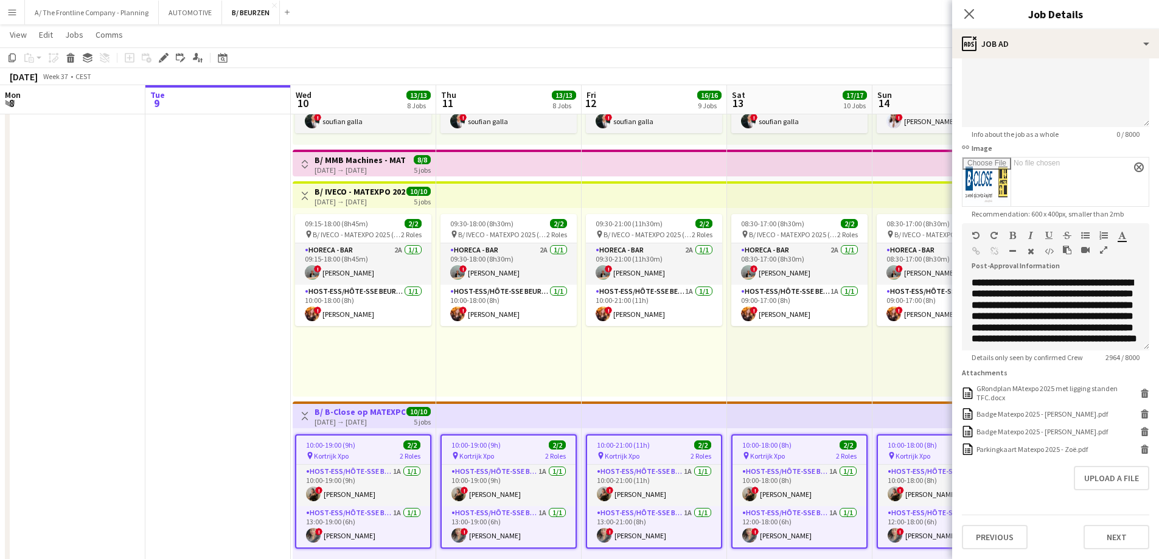
click at [355, 169] on div "[DATE] → [DATE]" at bounding box center [359, 169] width 91 height 9
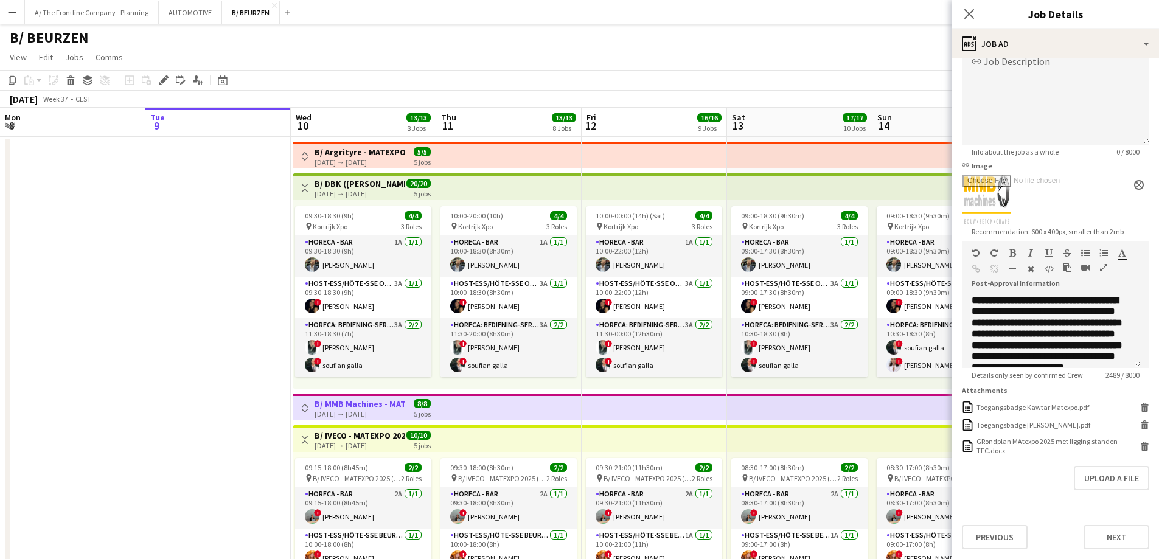
scroll to position [0, 0]
click at [366, 192] on div "[DATE] → [DATE]" at bounding box center [359, 194] width 91 height 9
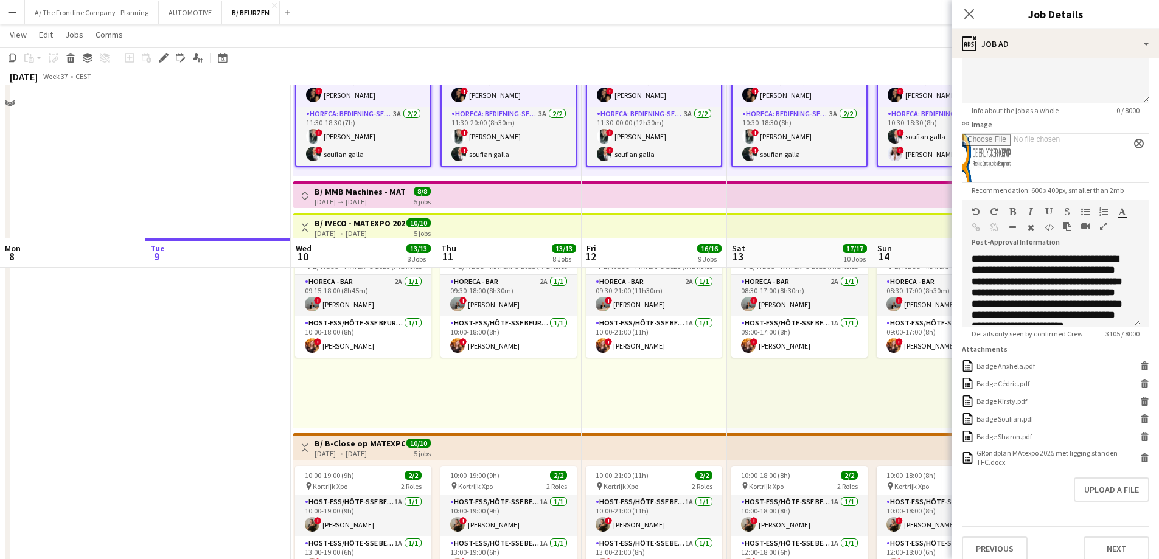
scroll to position [365, 0]
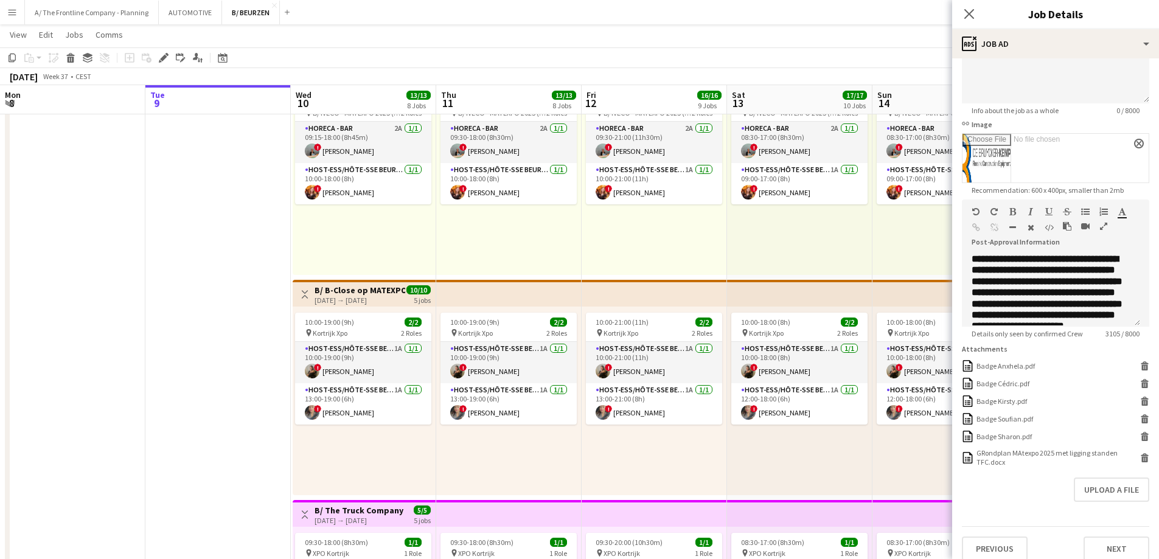
click at [349, 299] on div "[DATE] → [DATE]" at bounding box center [359, 300] width 91 height 9
type input "**********"
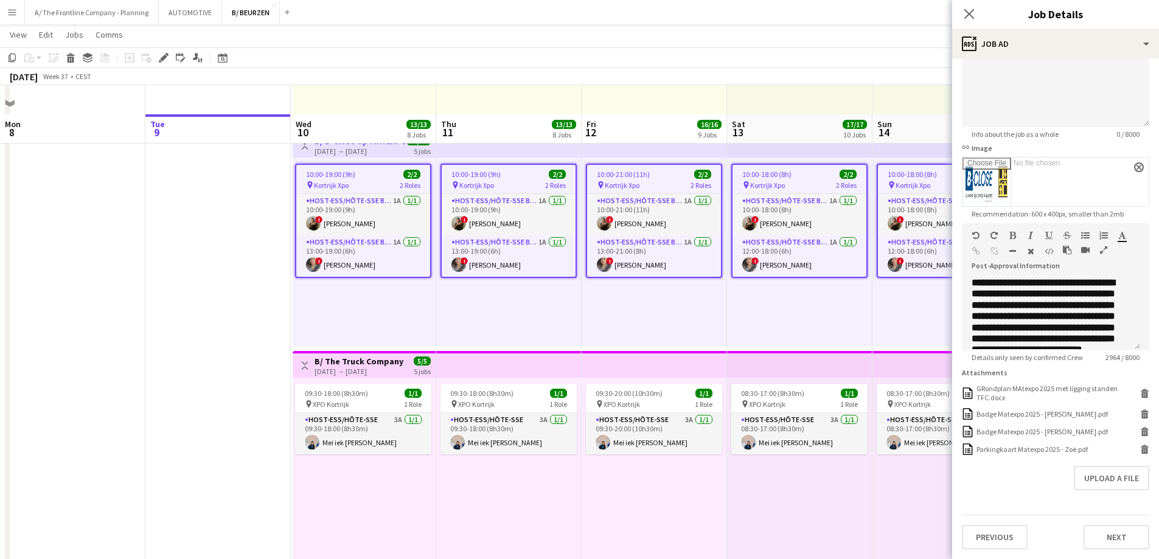
scroll to position [547, 0]
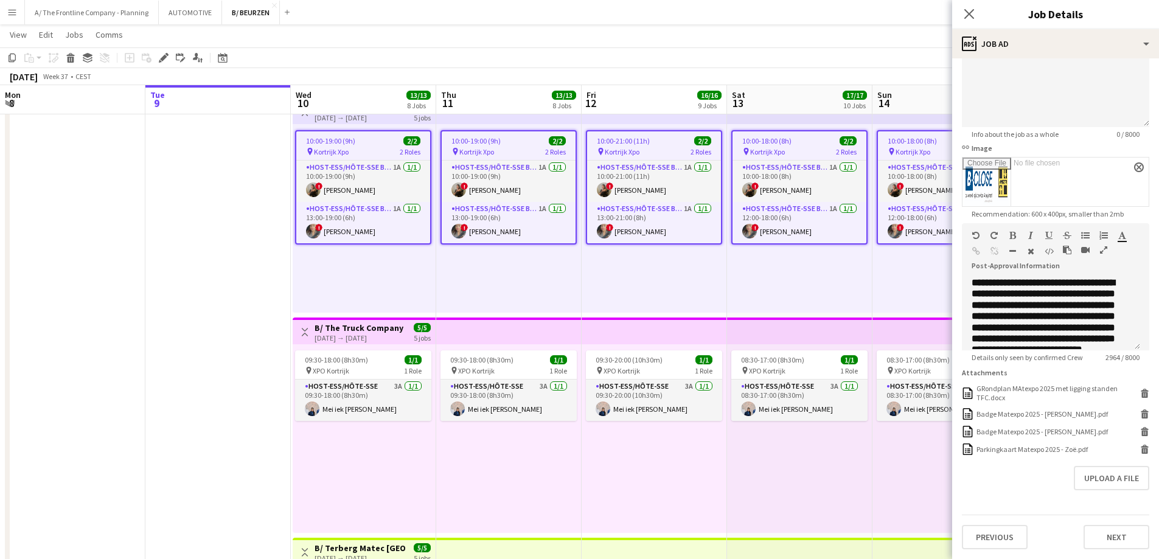
click at [347, 327] on h3 "B/ The Truck Company - Matexpo 10-14/09 2025" at bounding box center [359, 327] width 91 height 11
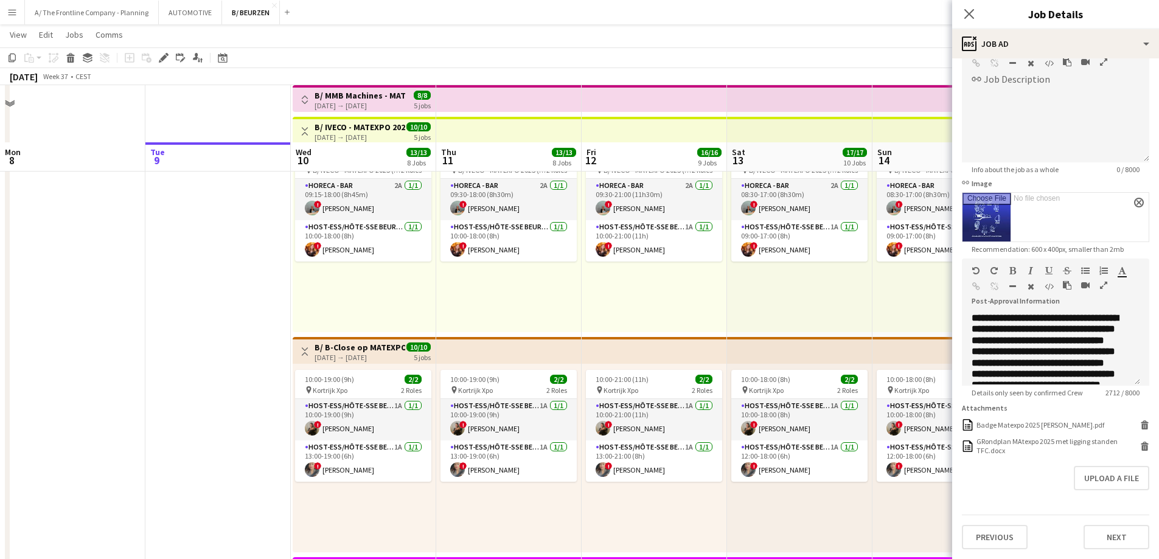
scroll to position [243, 0]
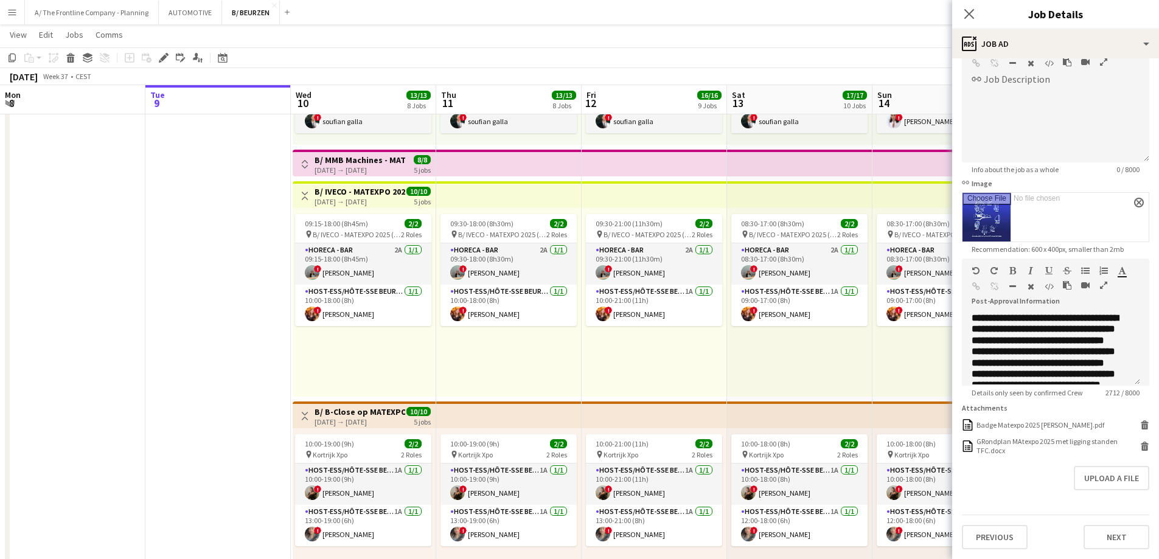
click at [364, 195] on h3 "B/ IVECO - MATEXPO 2025 (10-14/09)" at bounding box center [359, 191] width 91 height 11
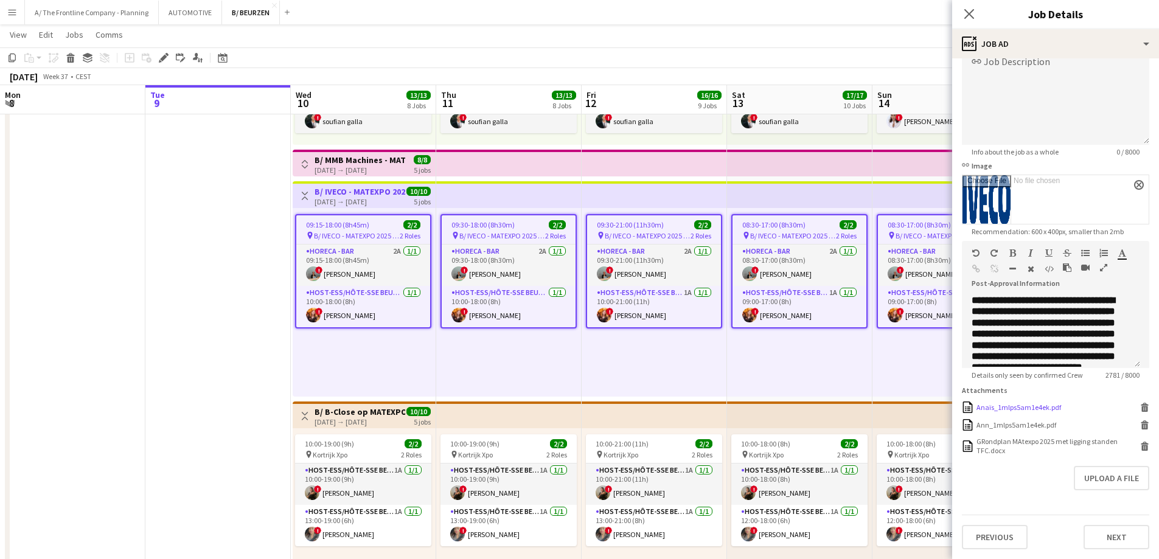
click at [1002, 406] on div "Anaïs_1mlps5am1e4ek.pdf" at bounding box center [1018, 407] width 85 height 9
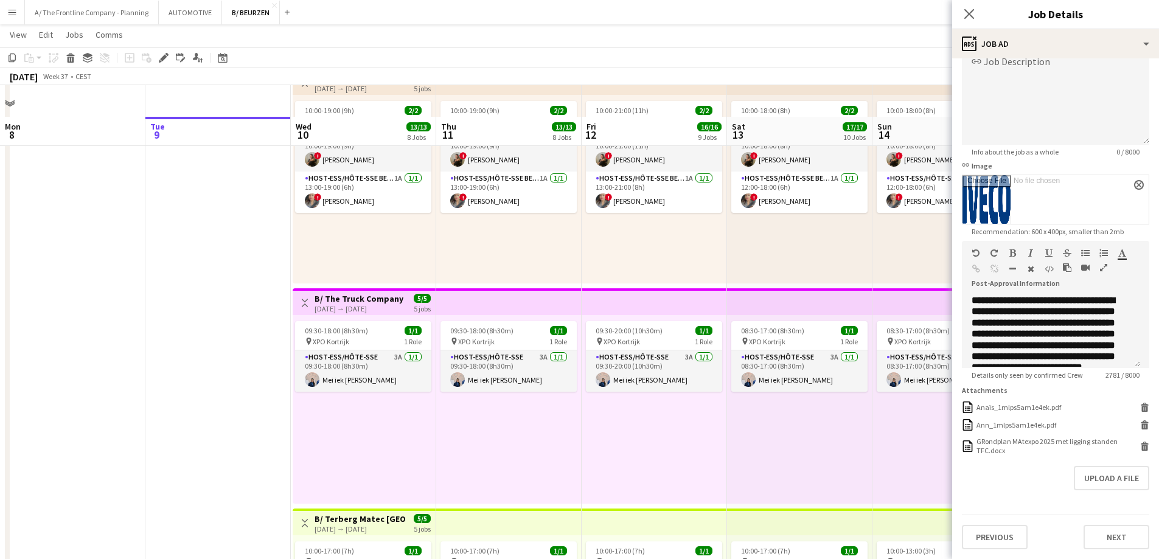
scroll to position [608, 0]
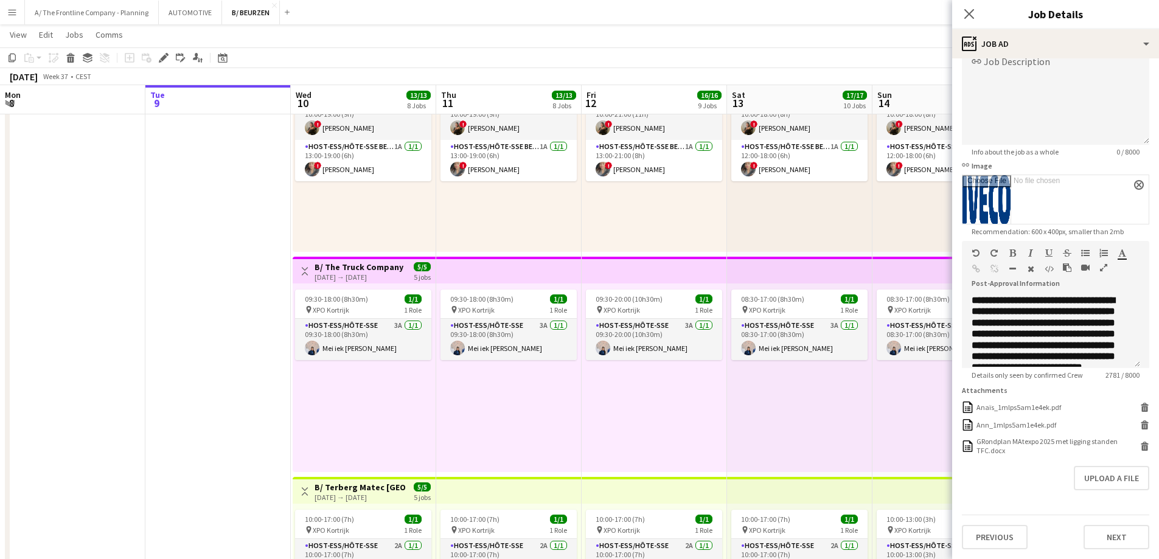
click at [352, 263] on h3 "B/ The Truck Company - Matexpo 10-14/09 2025" at bounding box center [359, 267] width 91 height 11
type input "**********"
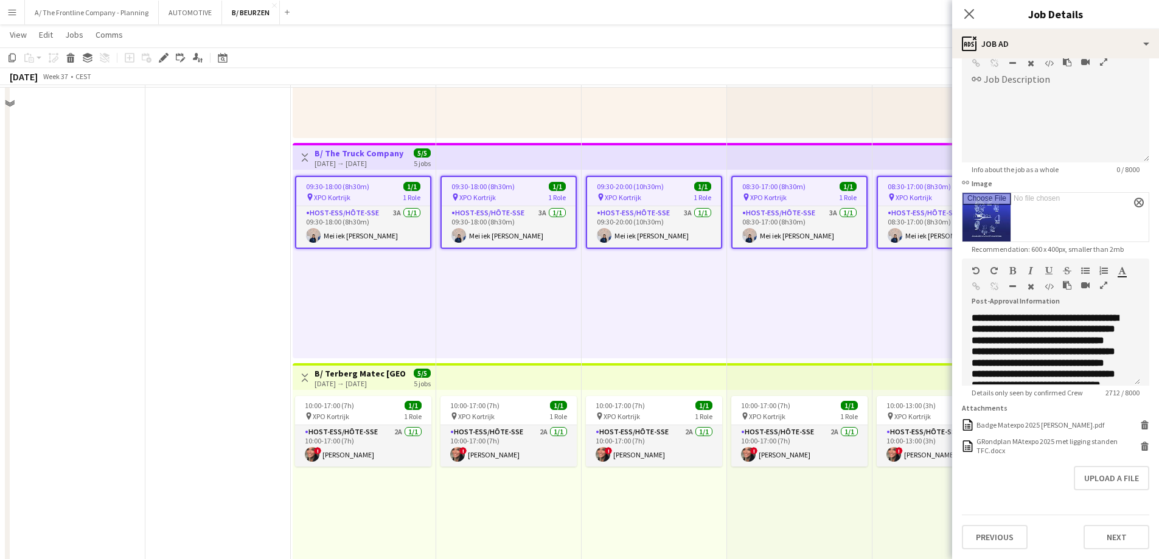
scroll to position [791, 0]
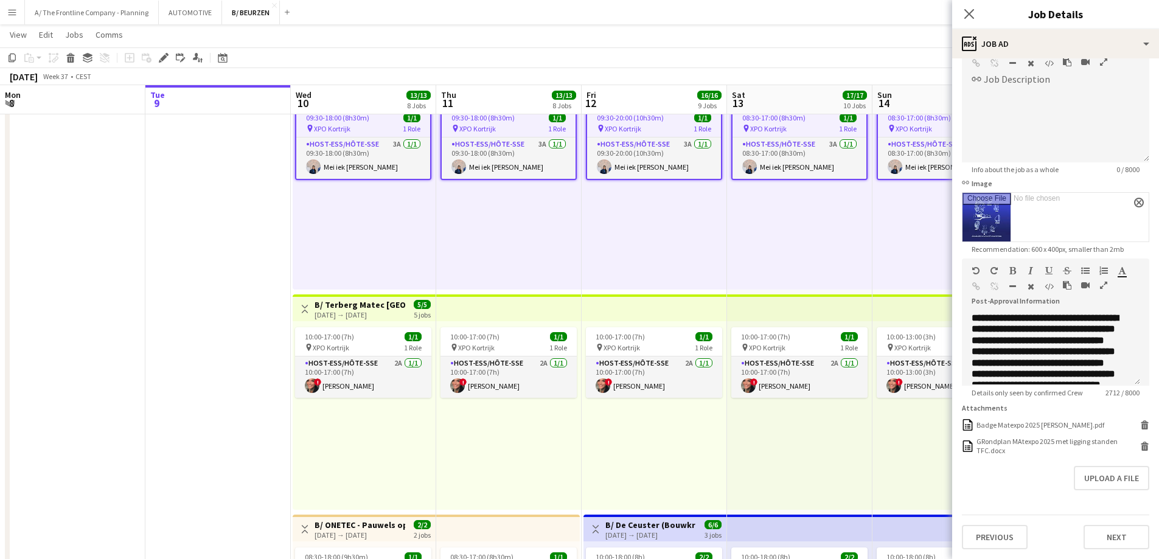
click at [367, 310] on div "[DATE] → [DATE]" at bounding box center [359, 314] width 91 height 9
type input "**********"
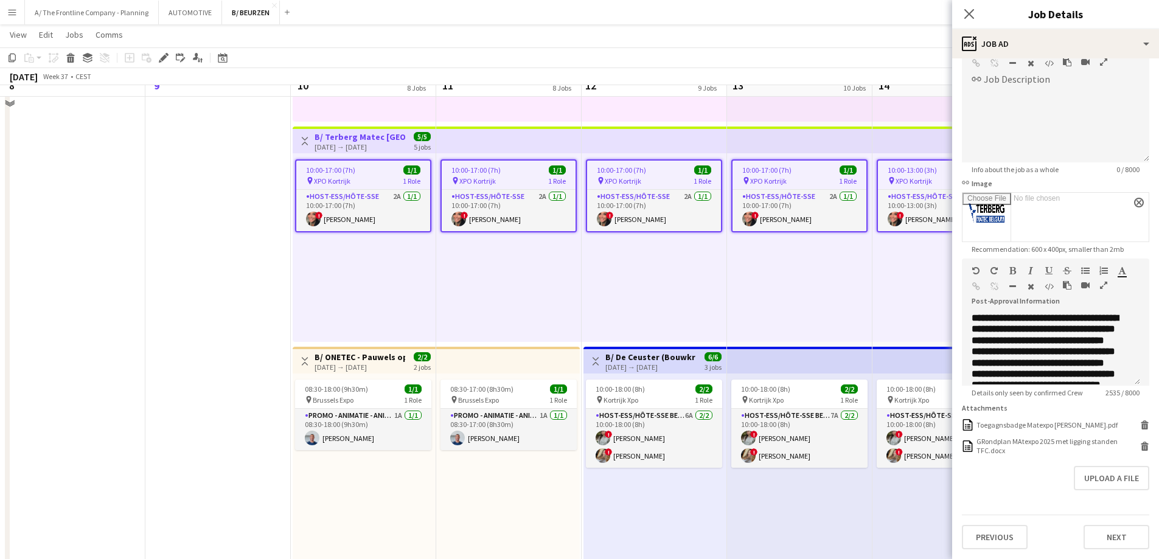
scroll to position [1034, 0]
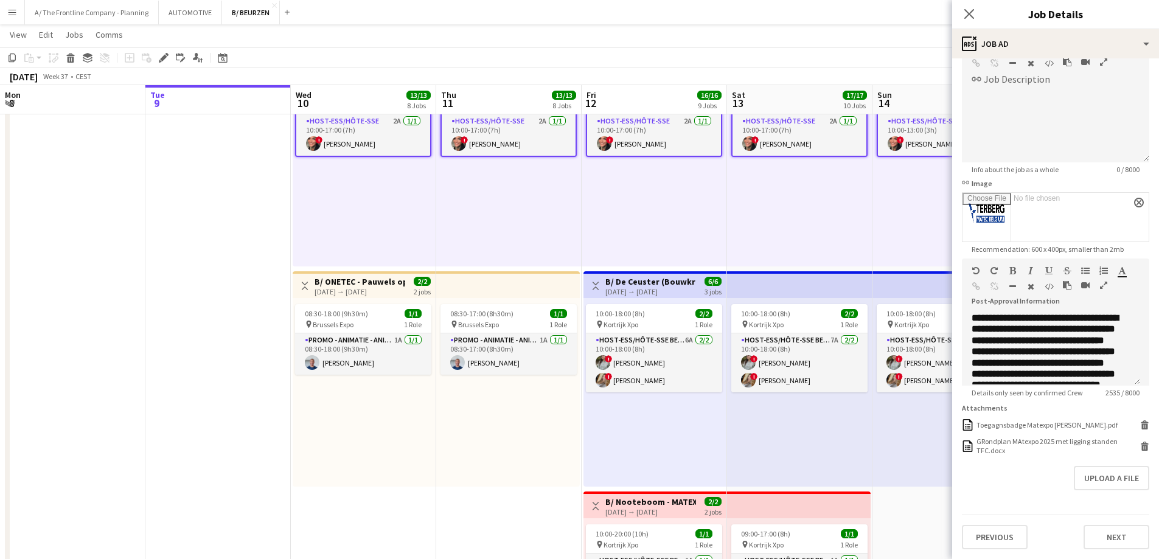
click at [632, 283] on h3 "B/ De Ceuster (Bouwkranen) - MATEXPO 2025 (12-14/09/25)" at bounding box center [650, 281] width 91 height 11
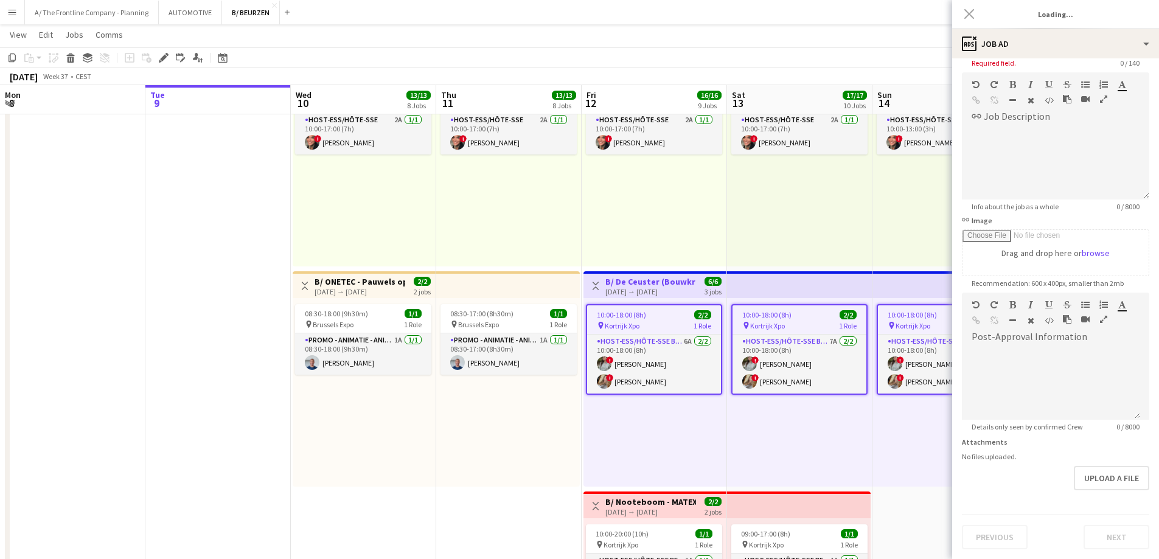
scroll to position [139, 0]
type input "**********"
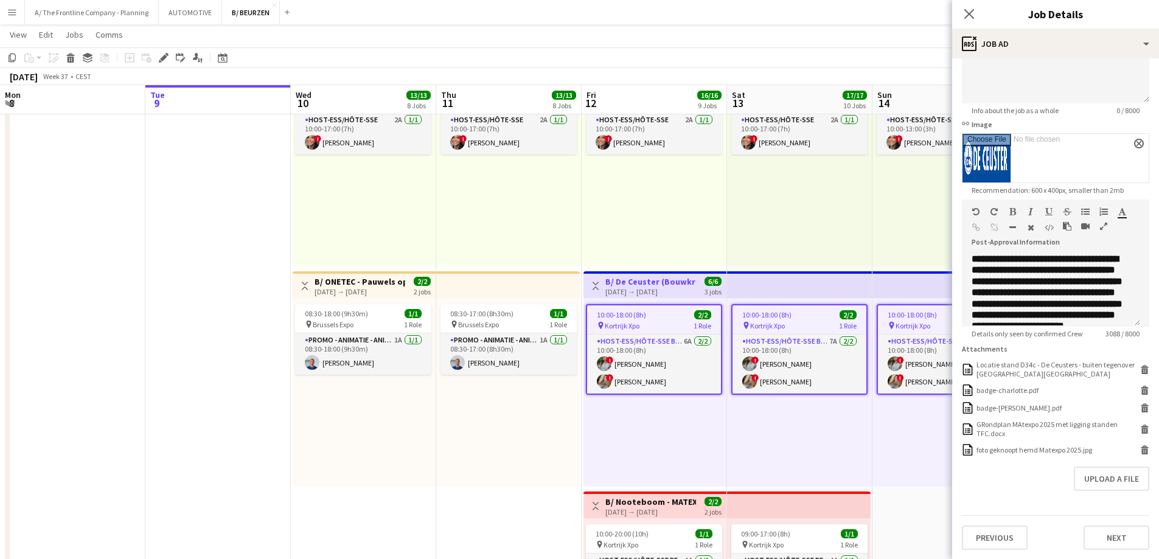
click at [638, 501] on h3 "B/ Nooteboom - MATEXPO 2025 12-13/09/2025" at bounding box center [650, 501] width 91 height 11
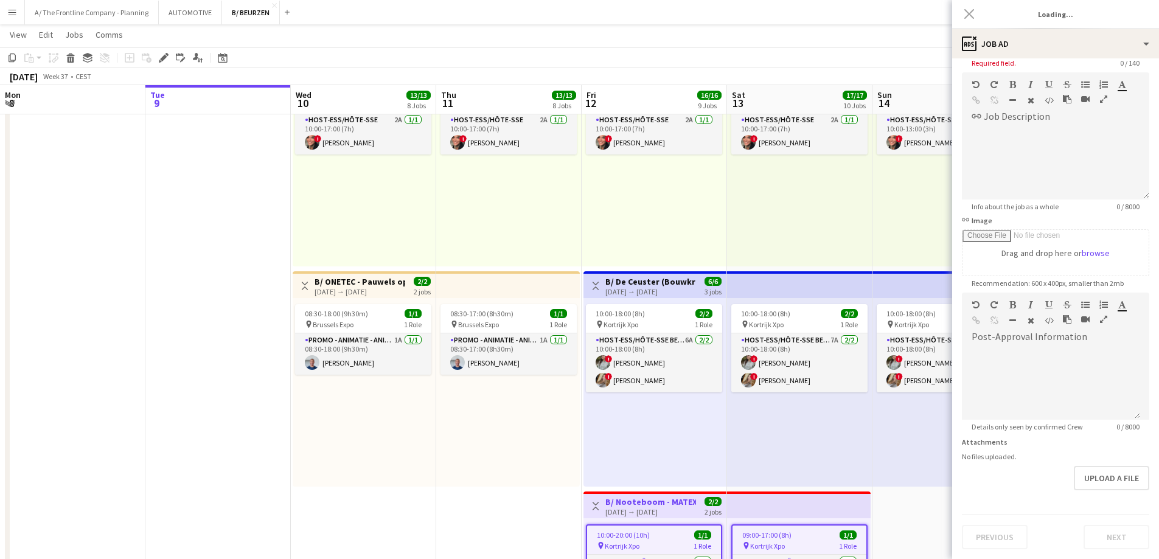
type input "**********"
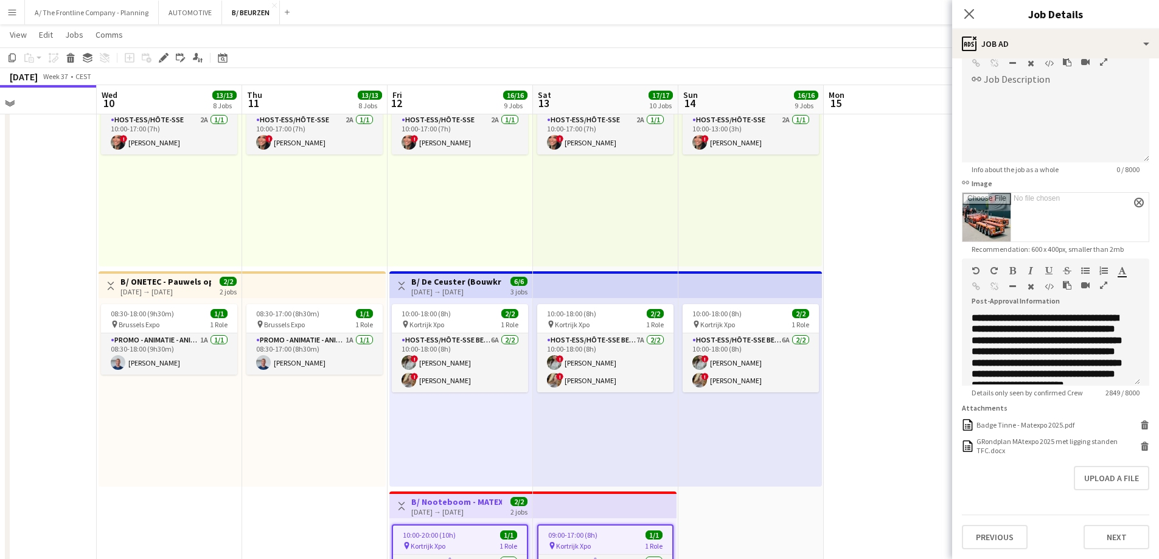
scroll to position [0, 390]
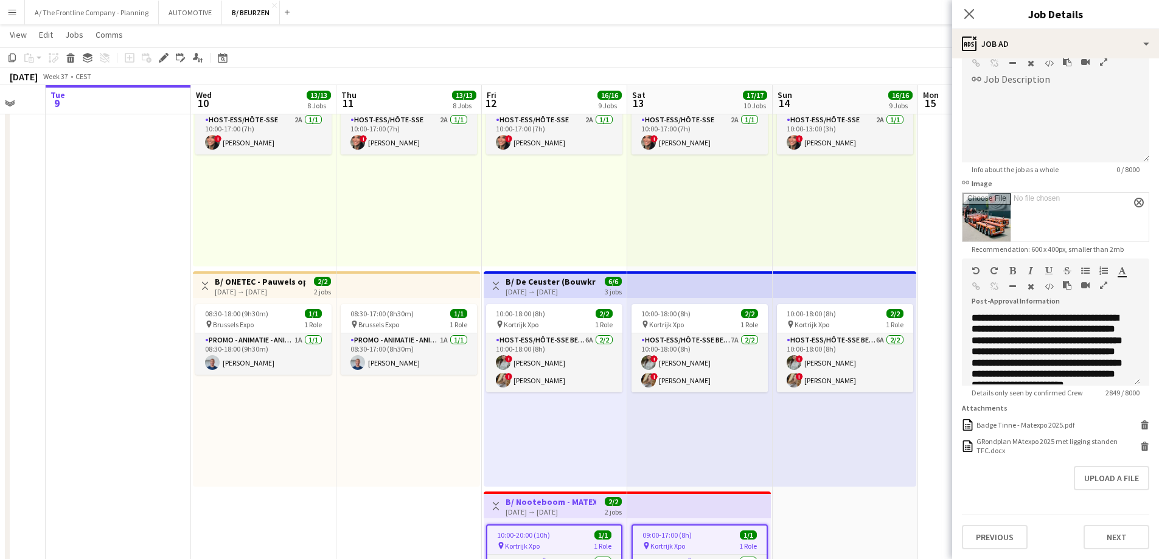
drag, startPoint x: 453, startPoint y: 198, endPoint x: 80, endPoint y: 195, distance: 372.2
click at [80, 195] on app-calendar-viewport "Sat 6 Sun 7 Mon 8 Tue 9 Wed 10 13/13 8 Jobs Thu 11 13/13 8 Jobs Fri 12 16/16 9 …" at bounding box center [579, 56] width 1159 height 2086
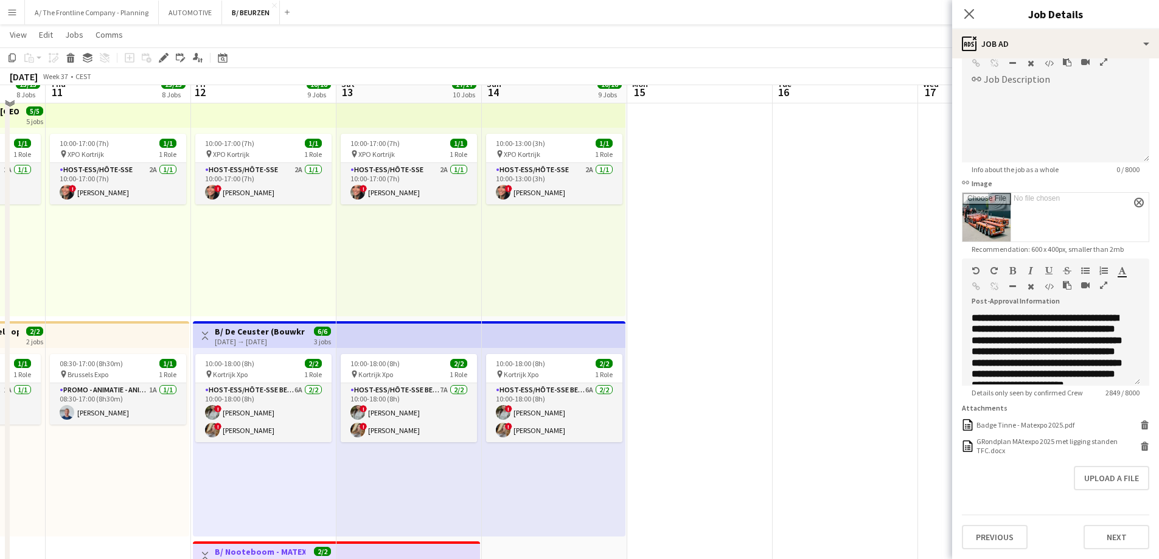
scroll to position [973, 0]
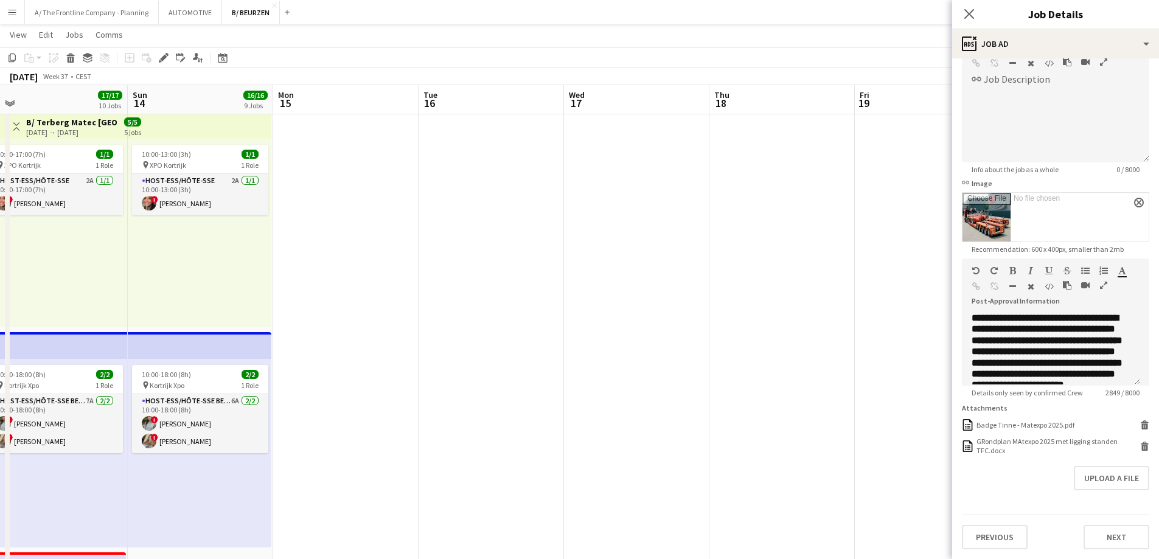
drag, startPoint x: 788, startPoint y: 248, endPoint x: 117, endPoint y: 271, distance: 670.7
click at [115, 271] on app-calendar-viewport "Tue 9 Wed 10 13/13 8 Jobs Thu 11 13/13 8 Jobs Fri 12 16/16 9 Jobs Sat 13 17/17 …" at bounding box center [579, 117] width 1159 height 2086
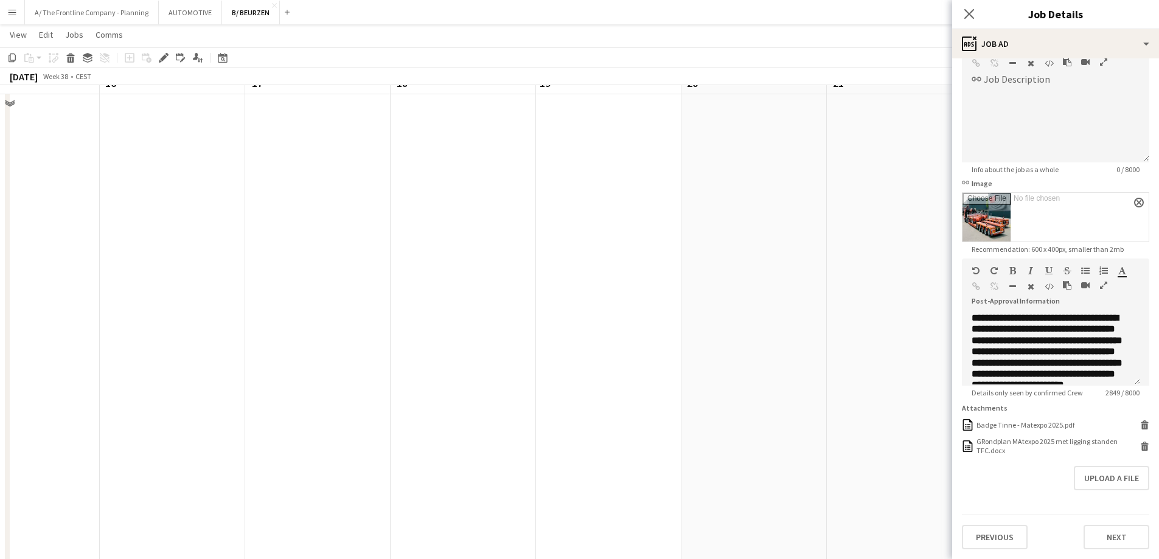
scroll to position [547, 0]
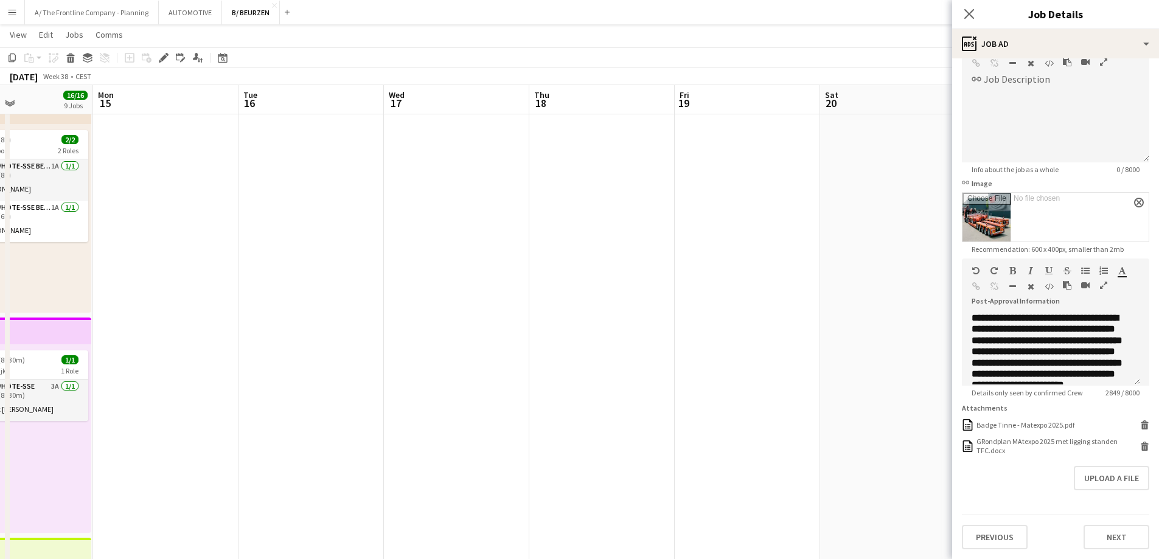
drag, startPoint x: 624, startPoint y: 268, endPoint x: 12, endPoint y: 285, distance: 612.1
click at [12, 285] on app-calendar-viewport "Fri 12 16/16 9 Jobs Sat 13 17/17 10 Jobs Sun 14 16/16 9 Jobs Mon 15 Tue 16 Wed …" at bounding box center [579, 543] width 1159 height 2086
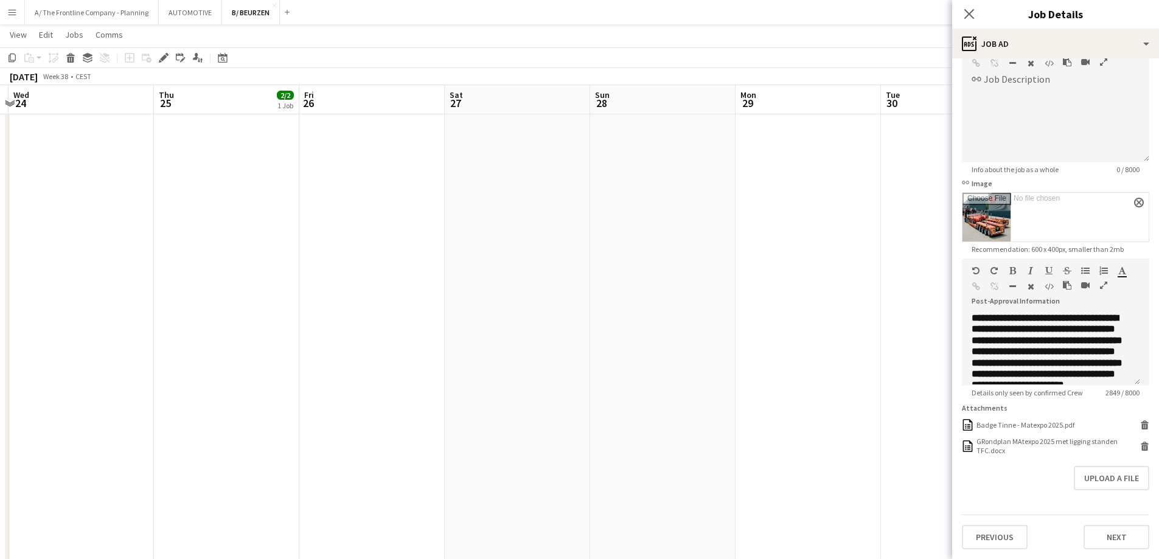
drag, startPoint x: 473, startPoint y: 289, endPoint x: 81, endPoint y: 307, distance: 392.1
click at [78, 306] on app-calendar-viewport "Sun 21 Mon 22 Tue 23 Wed 24 Thu 25 2/2 1 Job Fri 26 Sat 27 Sun 28 Mon 29 Tue 30…" at bounding box center [579, 543] width 1159 height 2086
drag, startPoint x: 550, startPoint y: 296, endPoint x: 246, endPoint y: 302, distance: 304.2
click at [246, 302] on app-calendar-viewport "Sun 21 Mon 22 Tue 23 Wed 24 Thu 25 2/2 1 Job Fri 26 Sat 27 Sun 28 Mon 29 Tue 30…" at bounding box center [579, 543] width 1159 height 2086
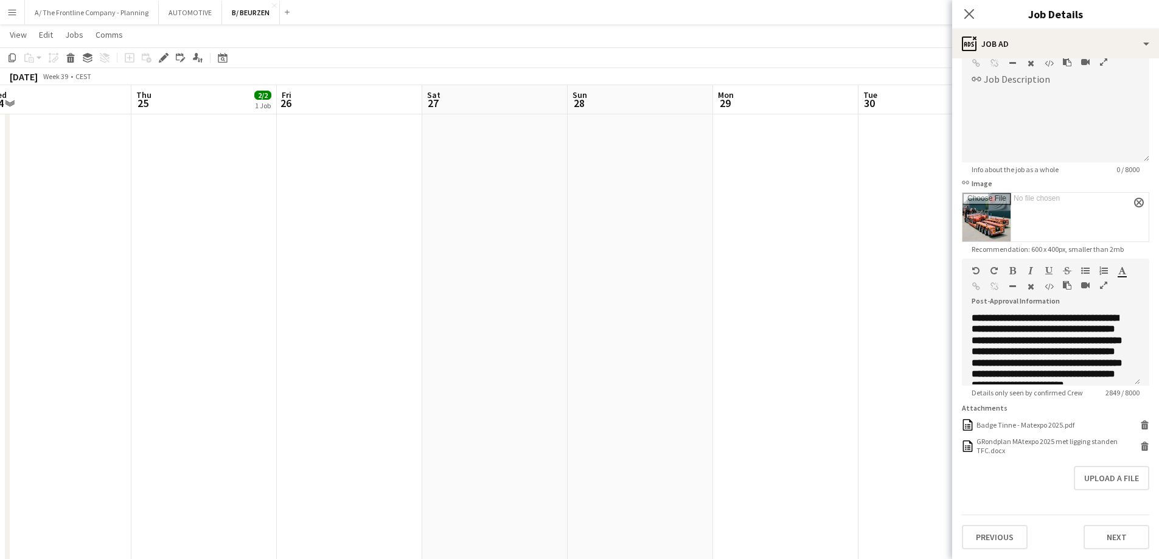
drag, startPoint x: 438, startPoint y: 240, endPoint x: 865, endPoint y: 228, distance: 427.1
click at [1003, 228] on body "Menu Boards Boards Boards All jobs Status Workforce Workforce My Workforce Recr…" at bounding box center [579, 530] width 1159 height 2154
drag, startPoint x: 467, startPoint y: 234, endPoint x: 1086, endPoint y: 118, distance: 630.6
click at [960, 151] on body "Menu Boards Boards Boards All jobs Status Workforce Workforce My Workforce Recr…" at bounding box center [579, 530] width 1159 height 2154
